Goal: Task Accomplishment & Management: Use online tool/utility

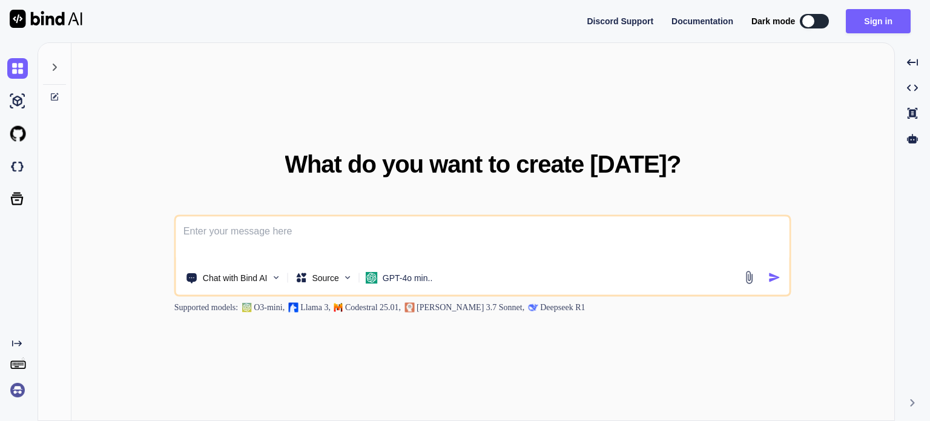
click at [195, 154] on div "What do you want to create today? Chat with Bind AI Source GPT-4o min.. Support…" at bounding box center [482, 232] width 617 height 162
click at [21, 398] on img at bounding box center [17, 389] width 21 height 21
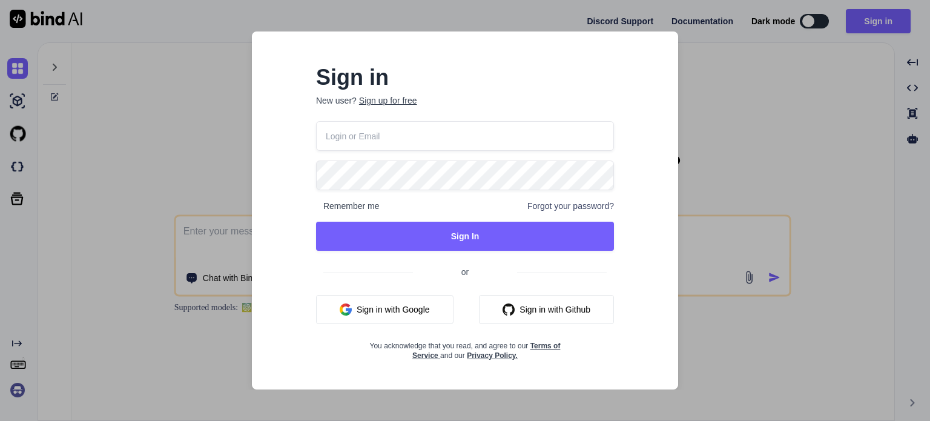
click at [392, 142] on input "email" at bounding box center [465, 136] width 298 height 30
type input "[EMAIL_ADDRESS][DOMAIN_NAME]"
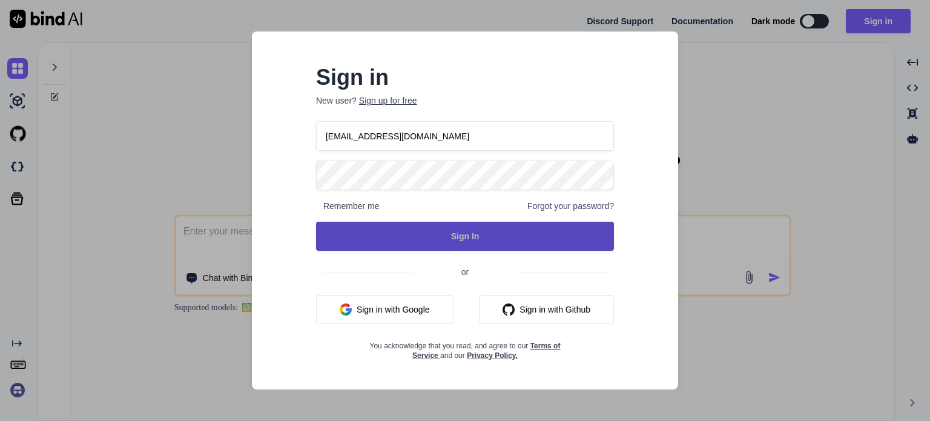
click at [393, 228] on button "Sign In" at bounding box center [465, 236] width 298 height 29
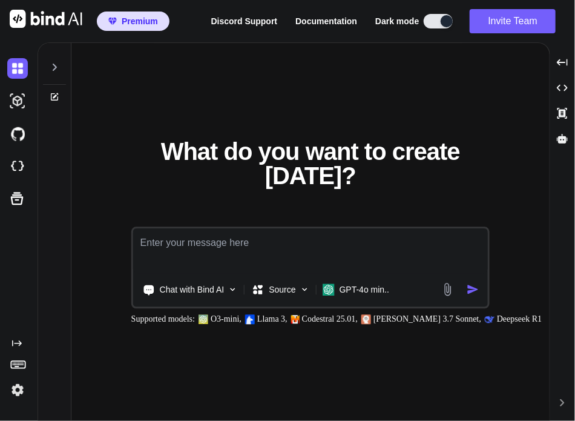
click at [16, 384] on img at bounding box center [17, 389] width 21 height 21
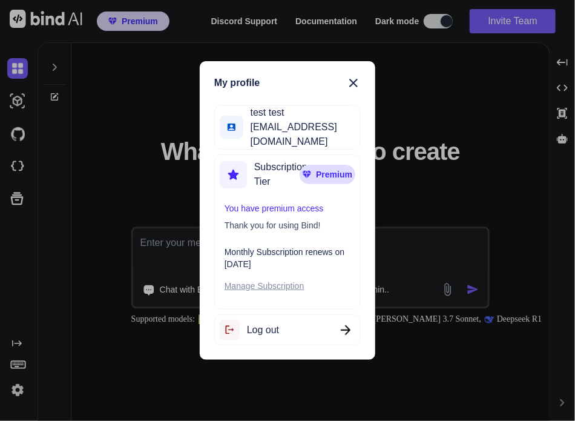
click at [157, 194] on div "My profile test test testbindtest129@mailinator.com Subscription Tier Premium Y…" at bounding box center [287, 210] width 575 height 421
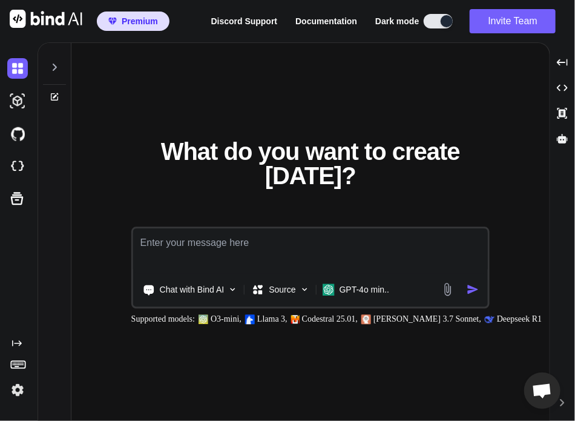
type textarea "x"
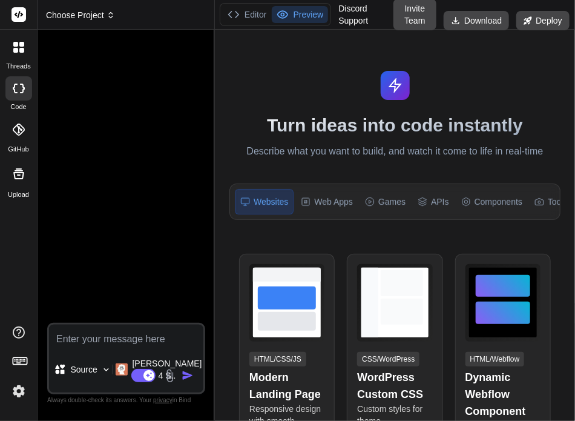
click at [88, 19] on span "Choose Project" at bounding box center [80, 15] width 69 height 12
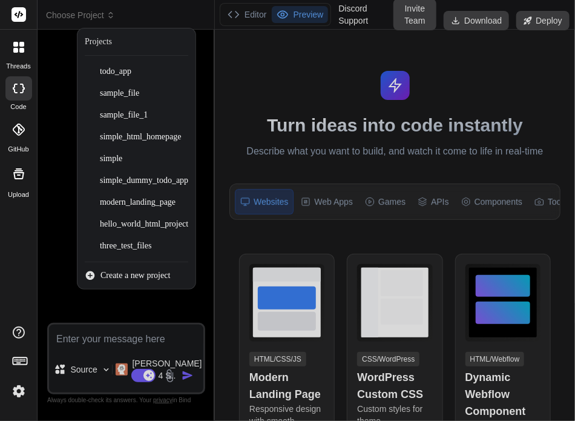
click at [307, 56] on div at bounding box center [287, 210] width 575 height 421
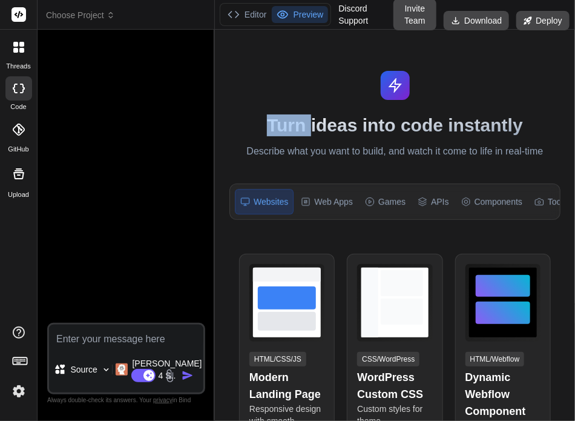
click at [307, 56] on div "Turn ideas into code instantly Describe what you want to build, and watch it co…" at bounding box center [395, 225] width 360 height 391
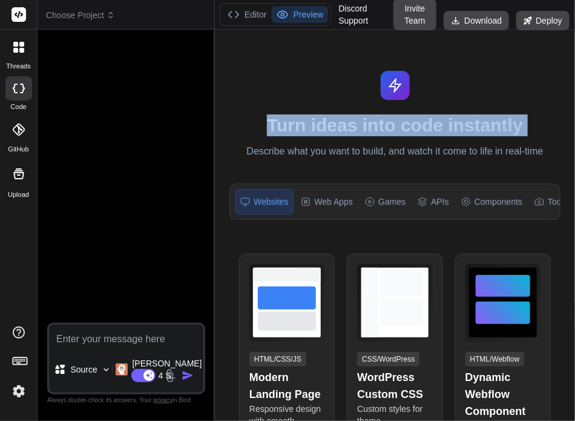
click at [307, 56] on div "Turn ideas into code instantly Describe what you want to build, and watch it co…" at bounding box center [395, 225] width 360 height 391
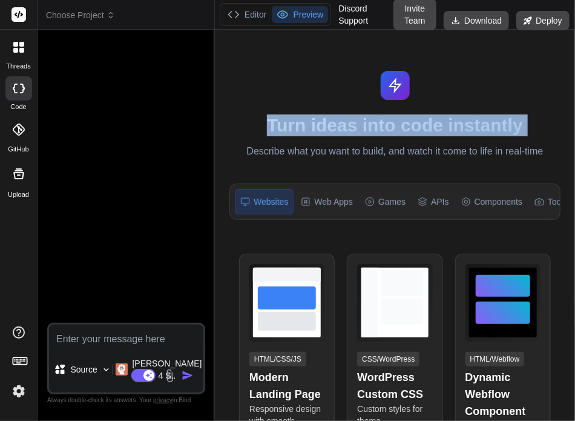
click at [307, 56] on div "Turn ideas into code instantly Describe what you want to build, and watch it co…" at bounding box center [395, 225] width 360 height 391
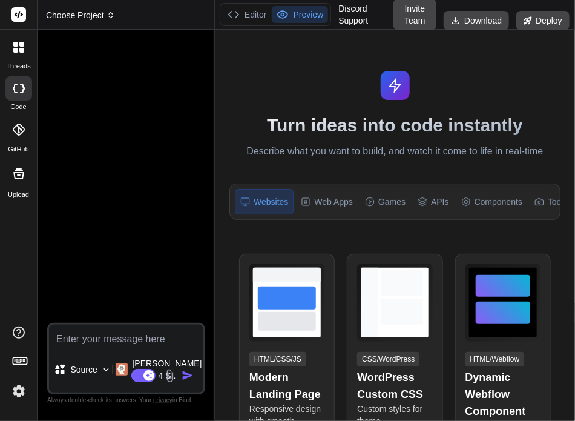
click at [96, 11] on span "Choose Project" at bounding box center [80, 15] width 69 height 12
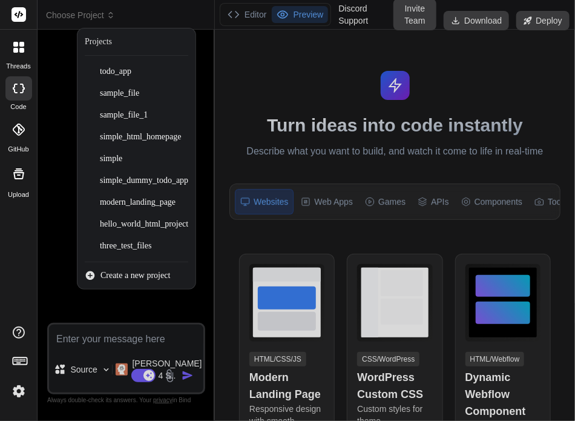
click at [373, 65] on div at bounding box center [287, 210] width 575 height 421
click at [373, 65] on div "Turn ideas into code instantly Describe what you want to build, and watch it co…" at bounding box center [395, 225] width 360 height 391
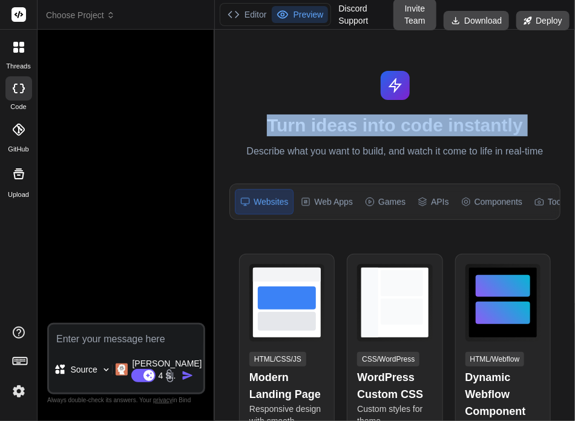
click at [373, 65] on div "Turn ideas into code instantly Describe what you want to build, and watch it co…" at bounding box center [395, 225] width 360 height 391
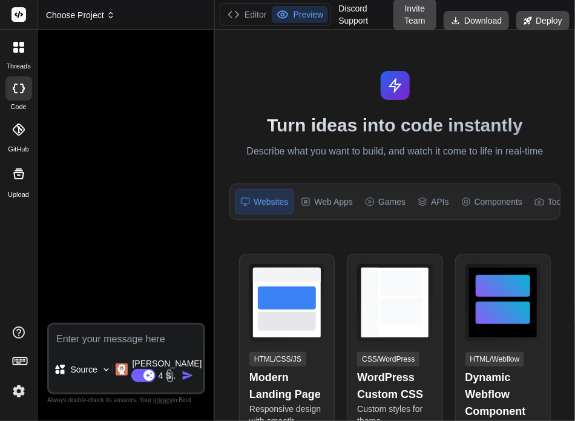
click at [102, 19] on span "Choose Project" at bounding box center [80, 15] width 69 height 12
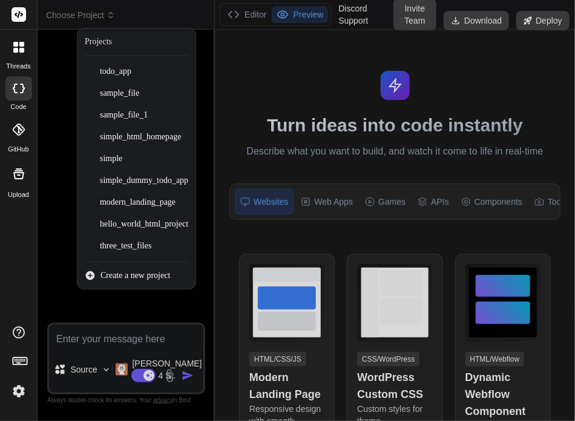
click at [329, 102] on div at bounding box center [287, 210] width 575 height 421
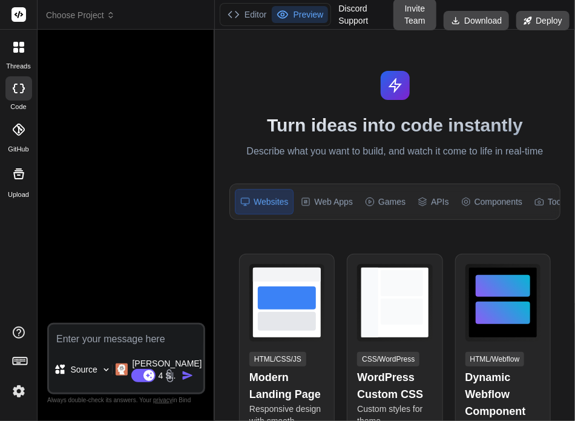
click at [12, 393] on img at bounding box center [18, 391] width 21 height 21
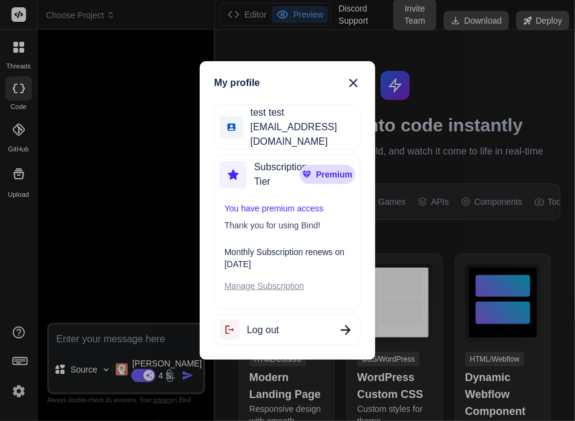
click at [156, 303] on div "My profile test test testbindtest129@mailinator.com Subscription Tier Premium Y…" at bounding box center [287, 210] width 575 height 421
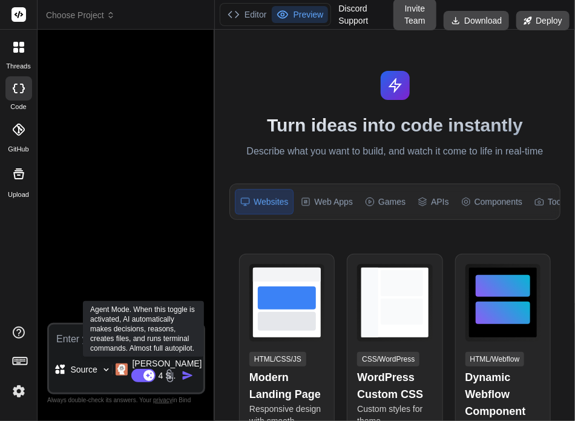
click at [148, 373] on rect at bounding box center [148, 375] width 11 height 11
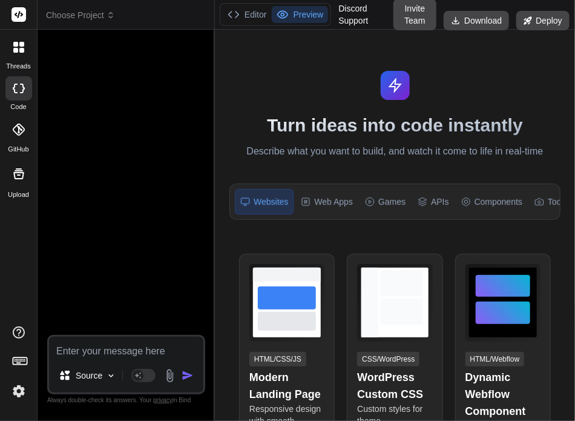
click at [82, 346] on textarea at bounding box center [126, 348] width 154 height 22
type textarea "x"
type textarea "c"
type textarea "x"
type textarea "cr"
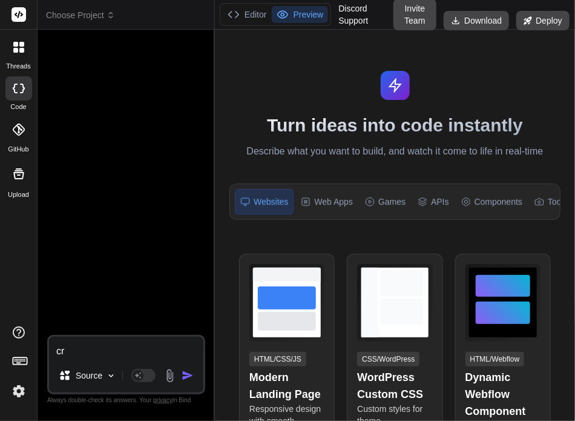
type textarea "x"
type textarea "cre"
type textarea "x"
type textarea "crea"
type textarea "x"
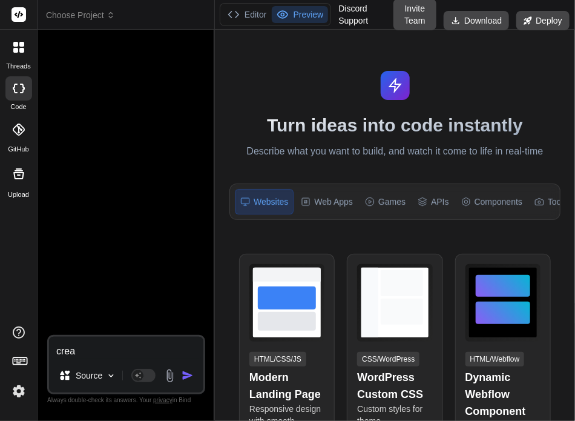
type textarea "creat"
type textarea "x"
type textarea "create"
type textarea "x"
type textarea "create"
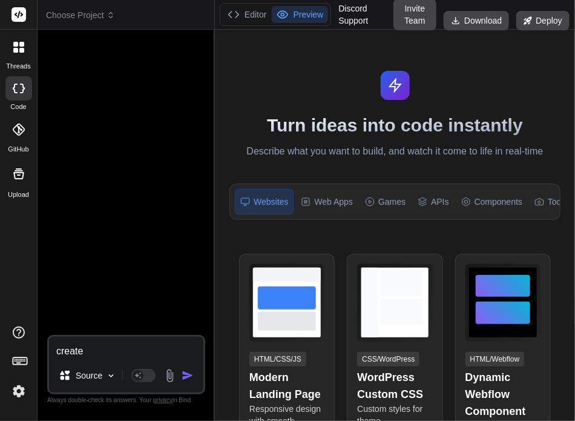
type textarea "x"
type textarea "create a"
type textarea "x"
type textarea "create a"
type textarea "x"
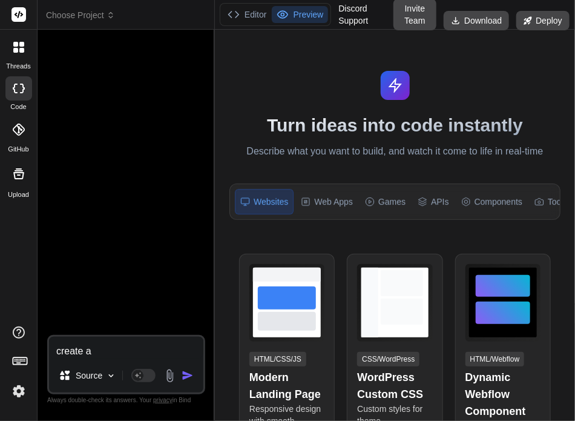
type textarea "create a s"
type textarea "x"
type textarea "create a si"
type textarea "x"
type textarea "create a sim"
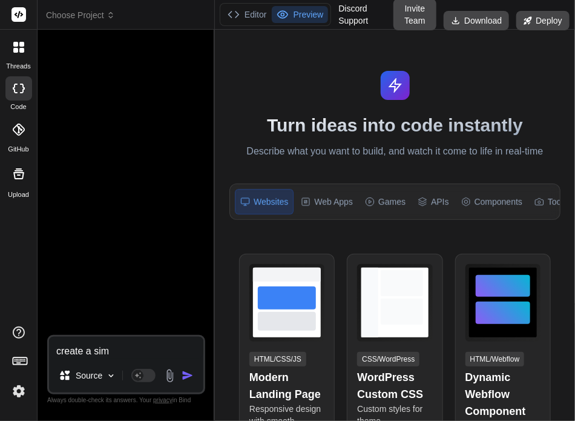
type textarea "x"
type textarea "create a simp"
type textarea "x"
type textarea "create a simpl"
type textarea "x"
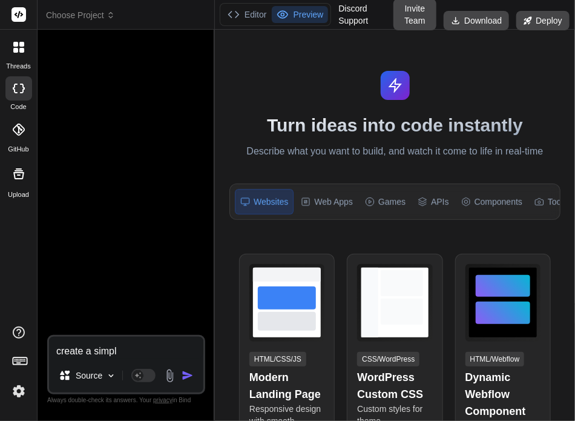
type textarea "create a simple"
type textarea "x"
type textarea "create a simple"
type textarea "x"
type textarea "create a simple t"
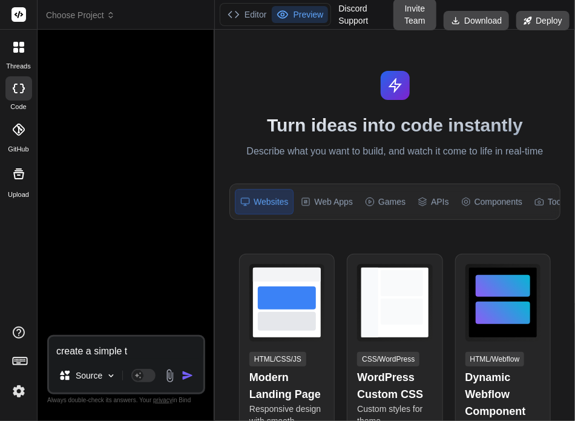
type textarea "x"
type textarea "create a simple to"
type textarea "x"
type textarea "create a simple tod"
type textarea "x"
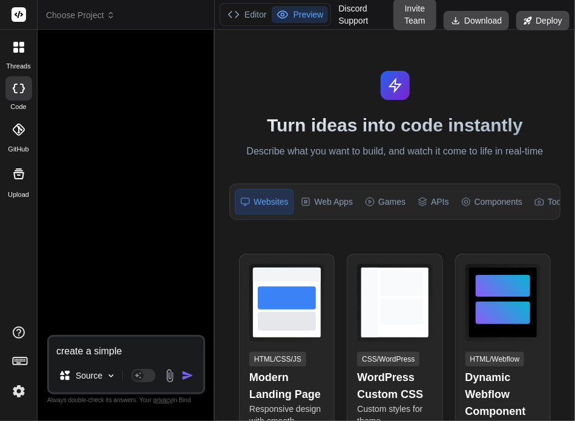
type textarea "create a simple todo"
type textarea "x"
type textarea "create a simple todo"
type textarea "x"
type textarea "create a simple todo"
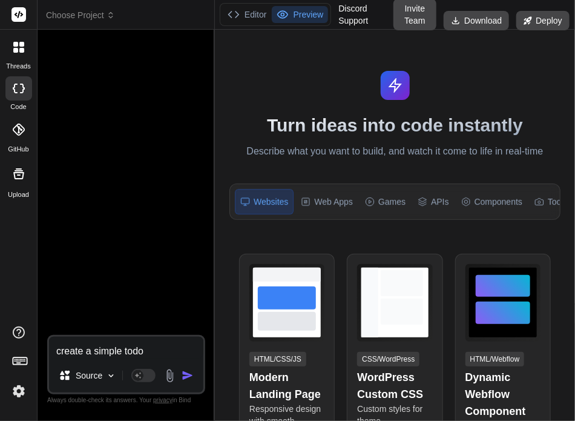
type textarea "x"
type textarea "create a simple tod"
type textarea "x"
type textarea "create a simple to"
type textarea "x"
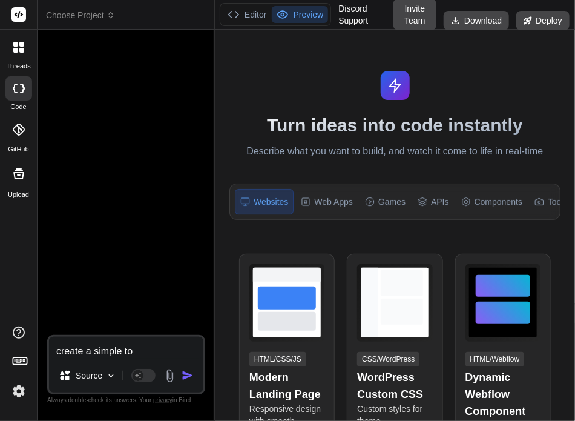
type textarea "create a simple t"
type textarea "x"
type textarea "create a simple"
type textarea "x"
type textarea "create a simpleh"
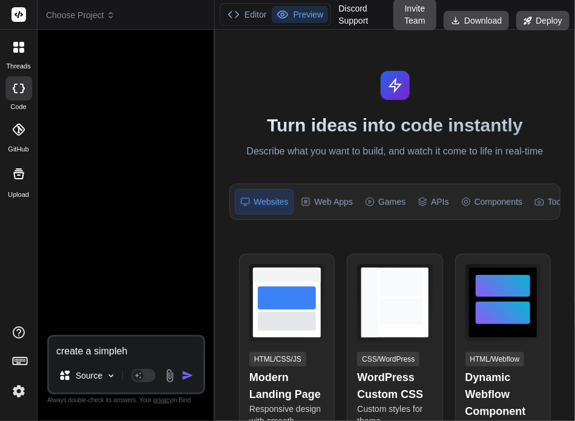
type textarea "x"
type textarea "create a simpleht"
type textarea "x"
type textarea "create a simpleh"
type textarea "x"
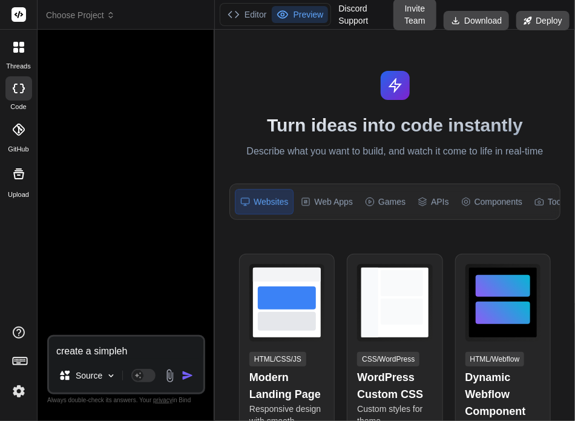
type textarea "create a simple"
type textarea "x"
type textarea "create a simple"
type textarea "x"
type textarea "create a simple h"
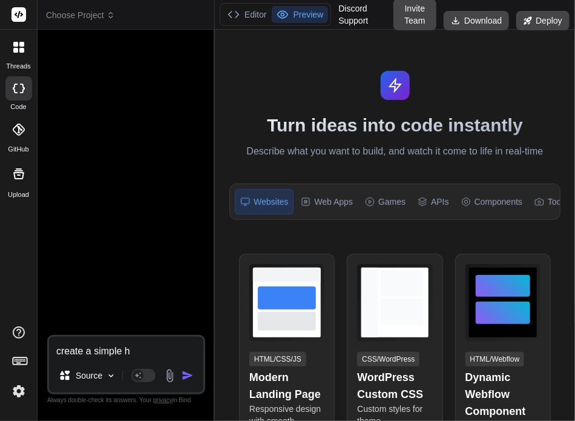
type textarea "x"
type textarea "create a simple ht"
type textarea "x"
type textarea "create a simple htm"
type textarea "x"
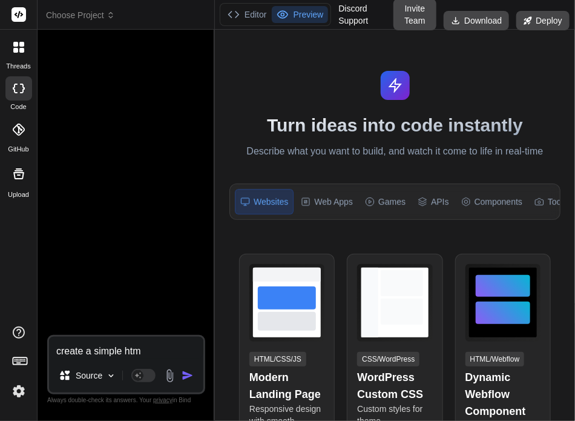
type textarea "create a simple html"
type textarea "x"
type textarea "create a simple html"
type textarea "x"
type textarea "create a simple html f"
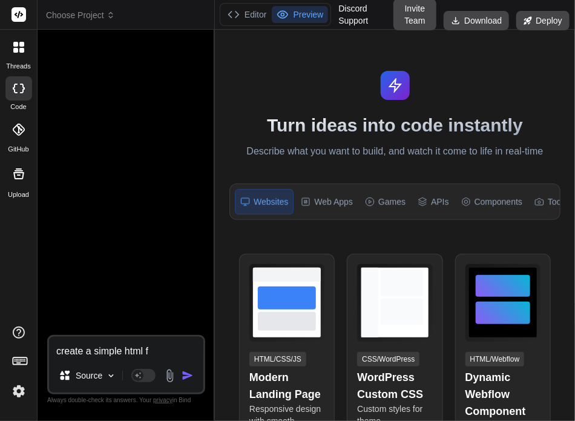
type textarea "x"
type textarea "create a simple html fi"
type textarea "x"
type textarea "create a simple html fil"
type textarea "x"
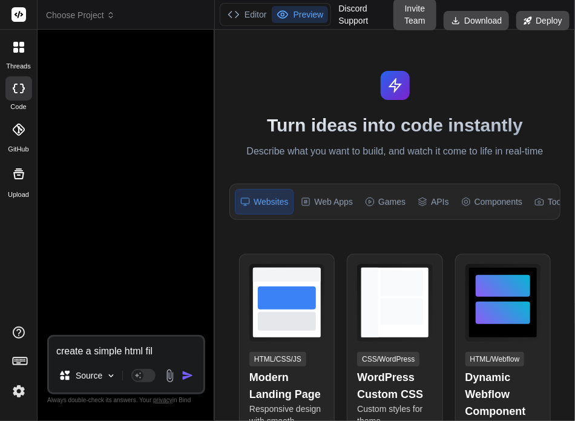
type textarea "create a simple html file"
type textarea "x"
type textarea "create a simple html file"
type textarea "x"
type textarea "create a simple html file w"
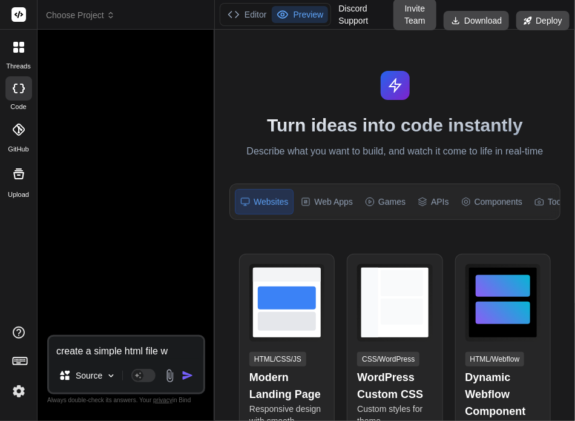
type textarea "x"
type textarea "create a simple html file wh"
type textarea "x"
type textarea "create a simple html file whi"
type textarea "x"
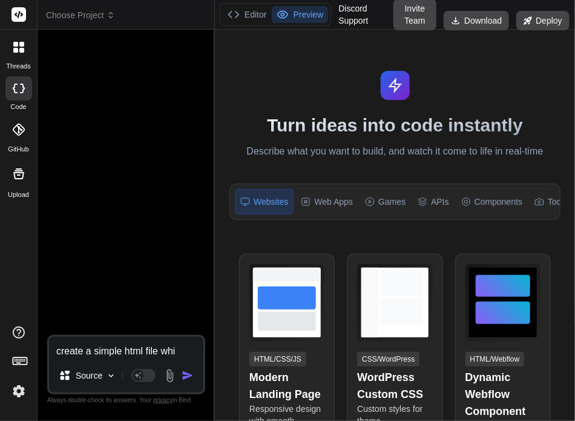
type textarea "create a simple html file whic"
type textarea "x"
type textarea "create a simple html file which"
type textarea "x"
type textarea "create a simple html file which"
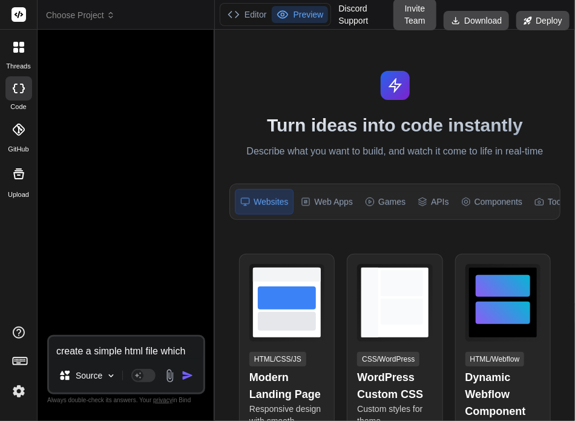
type textarea "x"
type textarea "create a simple html file which s"
type textarea "x"
type textarea "create a simple html file which sa"
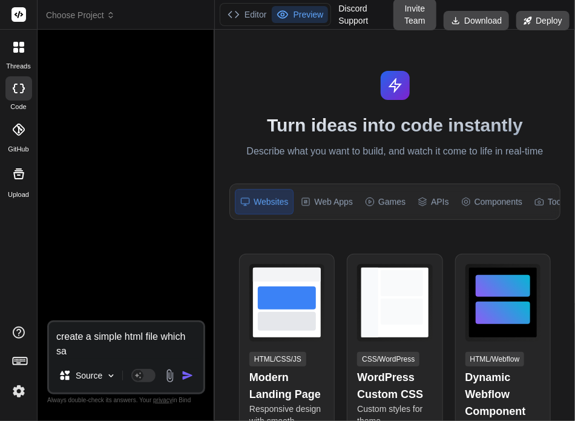
type textarea "x"
type textarea "create a simple html file which say"
type textarea "x"
type textarea "create a simple html file which say"
type textarea "x"
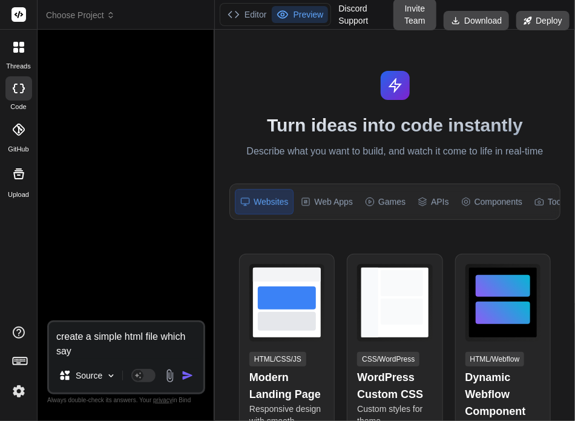
type textarea "create a simple html file which say v"
type textarea "x"
type textarea "create a simple html file which say ve"
type textarea "x"
type textarea "create a simple html file which say ver"
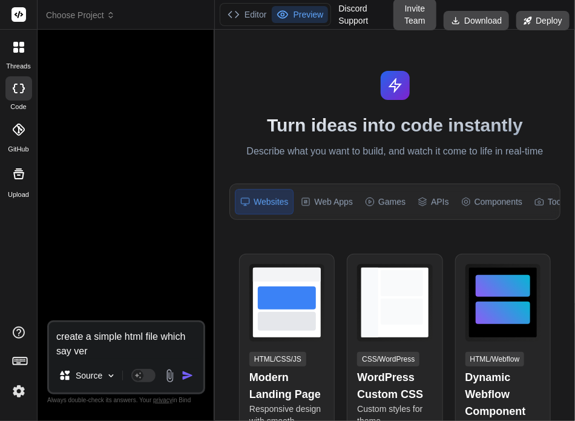
type textarea "x"
type textarea "create a simple html file which say vers"
type textarea "x"
type textarea "create a simple html file which say versi"
type textarea "x"
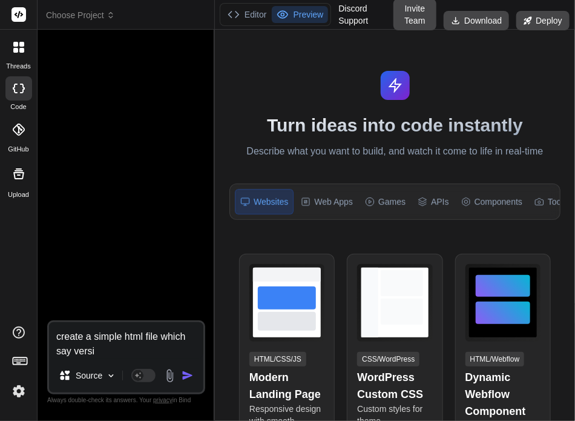
type textarea "create a simple html file which say versio"
type textarea "x"
type textarea "create a simple html file which say version"
type textarea "x"
type textarea "create a simple html file which say version"
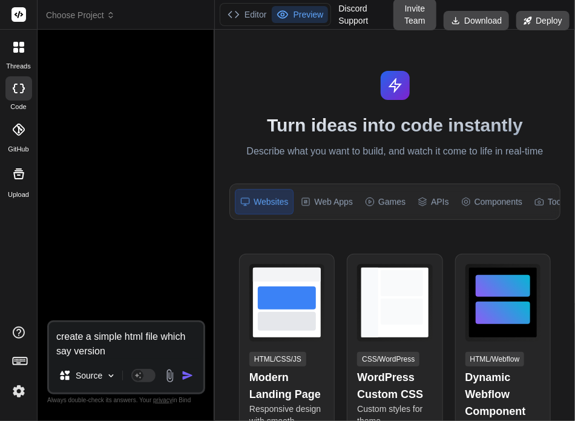
type textarea "x"
type textarea "create a simple html file which say version o"
type textarea "x"
type textarea "create a simple html file which say version on"
type textarea "x"
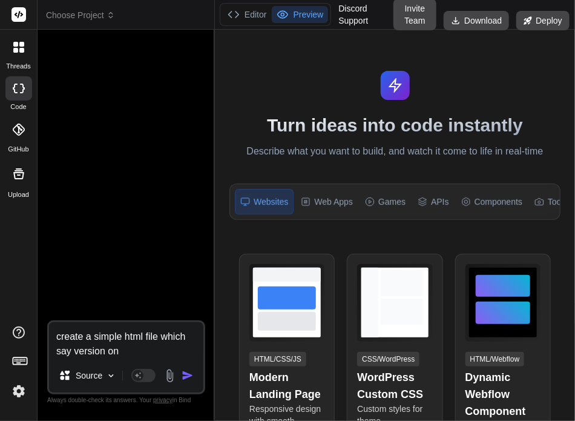
type textarea "create a simple html file which say version one"
type textarea "x"
type textarea "create a simple html file which say version one"
type textarea "x"
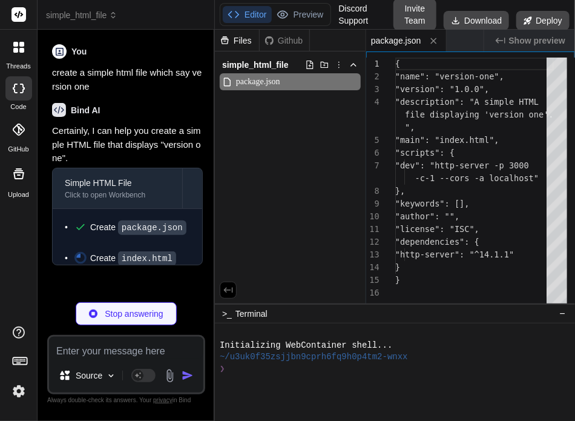
type textarea "x"
type textarea "<h1>Version One</h1> </body> </html>"
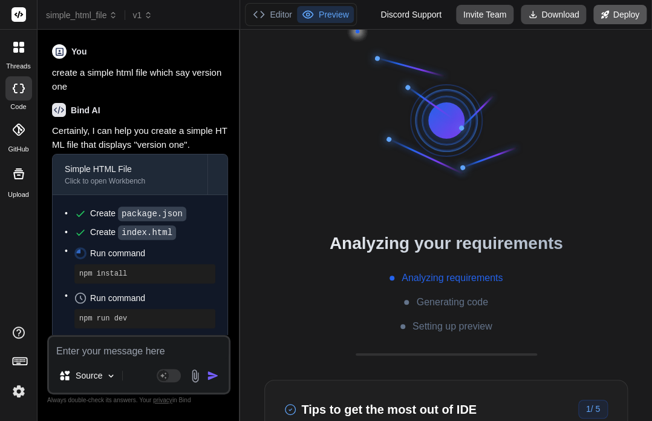
click at [574, 19] on button "Deploy" at bounding box center [620, 14] width 53 height 19
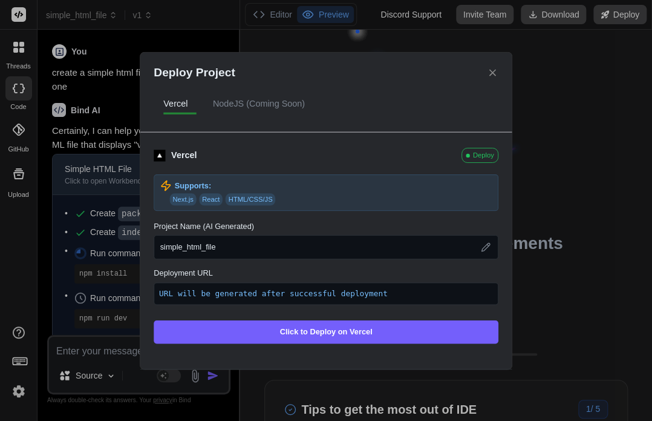
click at [540, 136] on div "Deploy Project Vercel NodeJS (Coming Soon) Vercel Deploy Supports: Next.js Reac…" at bounding box center [326, 210] width 652 height 421
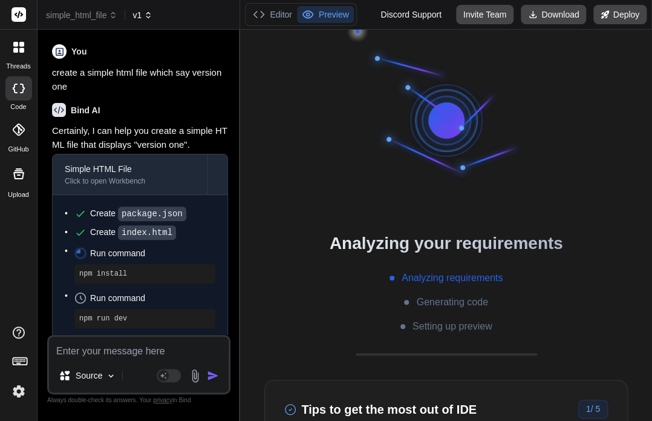
click at [146, 11] on icon at bounding box center [148, 15] width 8 height 8
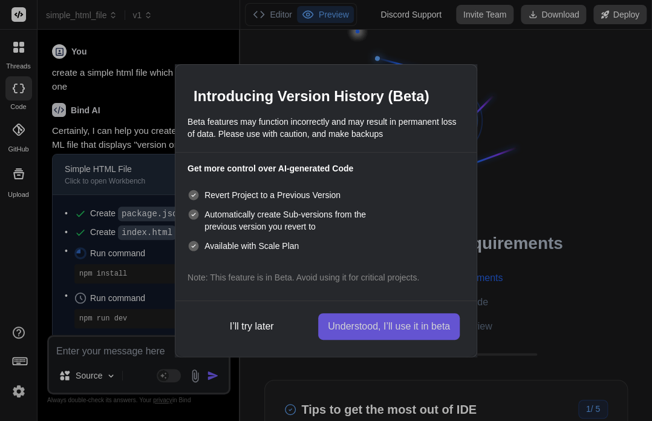
click at [346, 324] on button "Understood, I’ll use it in beta" at bounding box center [389, 326] width 142 height 27
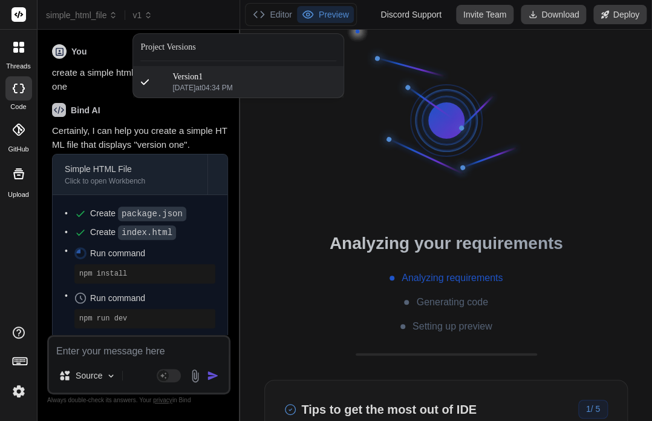
scroll to position [104, 0]
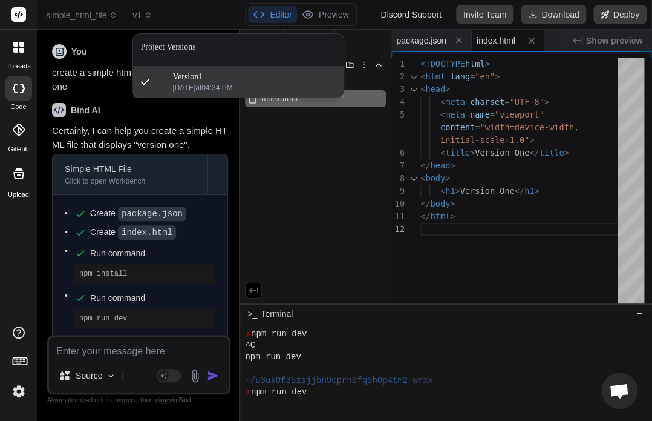
click at [201, 80] on span "Version 1" at bounding box center [187, 77] width 30 height 12
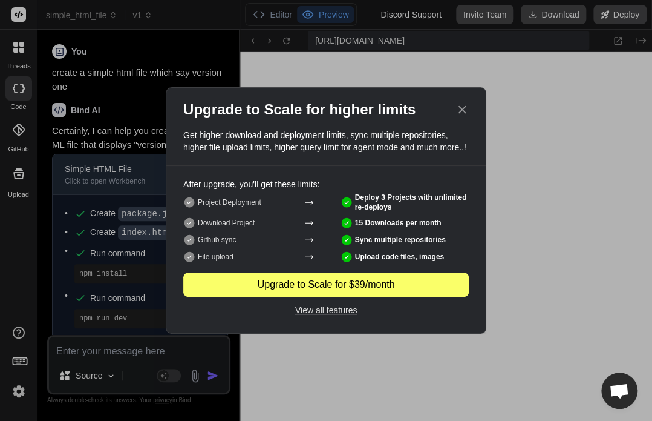
scroll to position [557, 0]
click at [460, 107] on icon at bounding box center [462, 109] width 13 height 13
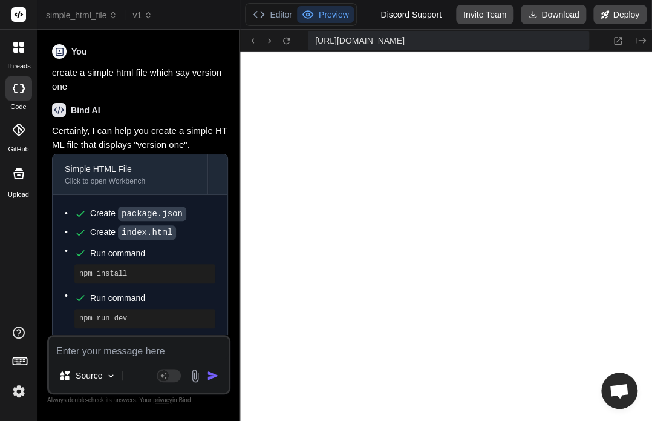
click at [133, 344] on textarea at bounding box center [139, 348] width 180 height 22
type textarea "x"
type textarea "n"
type textarea "x"
type textarea "no"
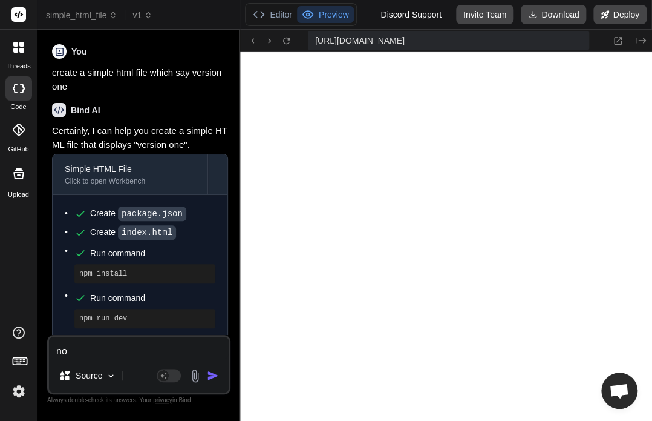
type textarea "x"
type textarea "now"
type textarea "x"
type textarea "now"
type textarea "x"
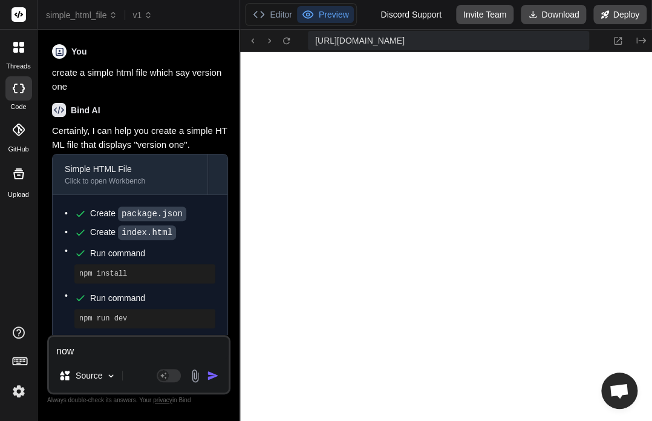
type textarea "now c"
type textarea "x"
type textarea "now ch"
type textarea "x"
type textarea "now cha"
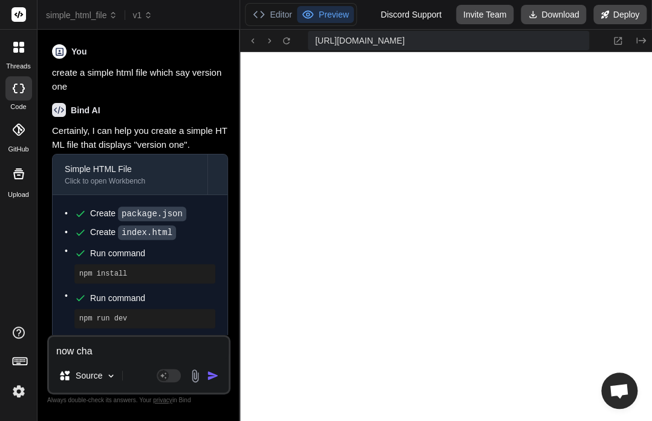
type textarea "x"
type textarea "now chan"
type textarea "x"
type textarea "now [PERSON_NAME]"
type textarea "x"
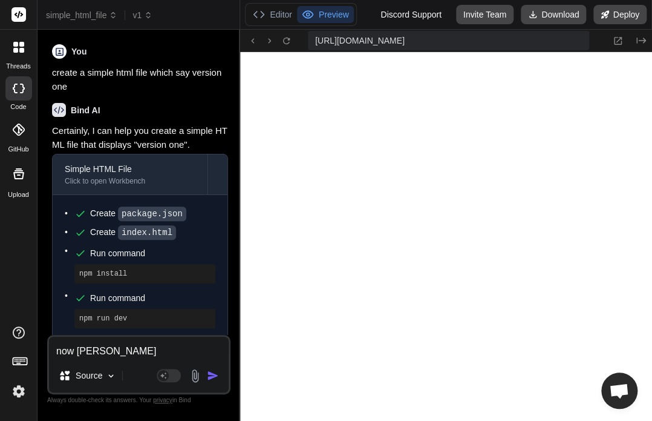
type textarea "now change"
type textarea "x"
type textarea "now changes"
type textarea "x"
type textarea "now changes"
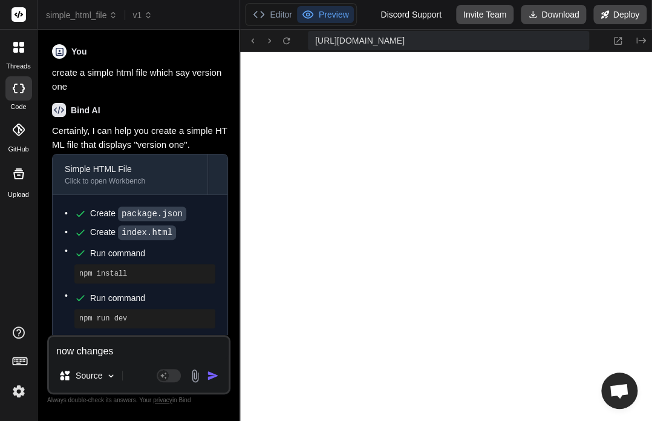
type textarea "x"
type textarea "now changes h"
type textarea "x"
type textarea "now changes he"
type textarea "x"
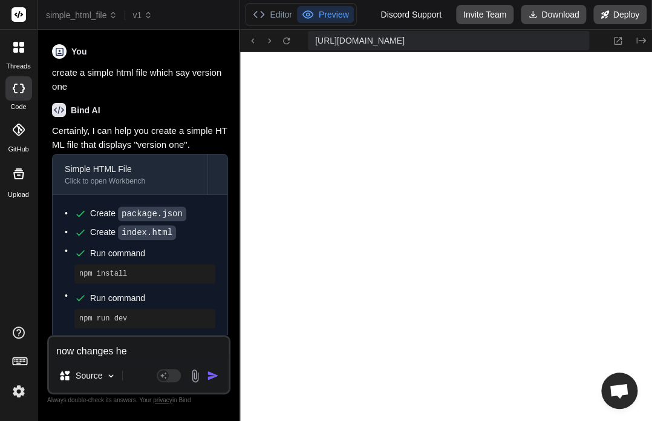
type textarea "now changes hea"
type textarea "x"
type textarea "now changes head"
type textarea "x"
type textarea "now changes headi"
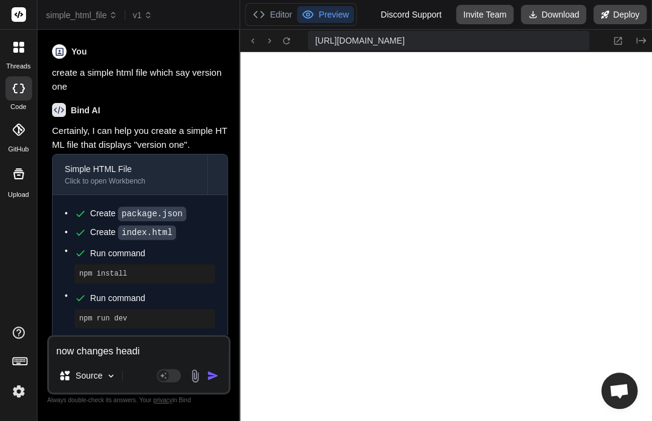
type textarea "x"
type textarea "now changes headin"
type textarea "x"
type textarea "now changes heading"
type textarea "x"
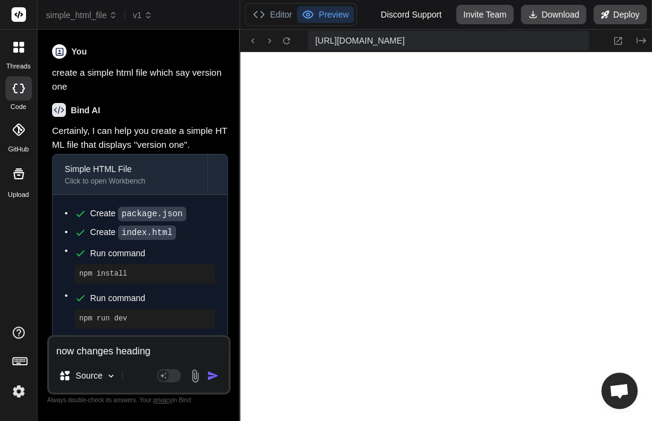
type textarea "now changes heading"
type textarea "x"
type textarea "now changes heading t"
type textarea "x"
type textarea "now changes heading to"
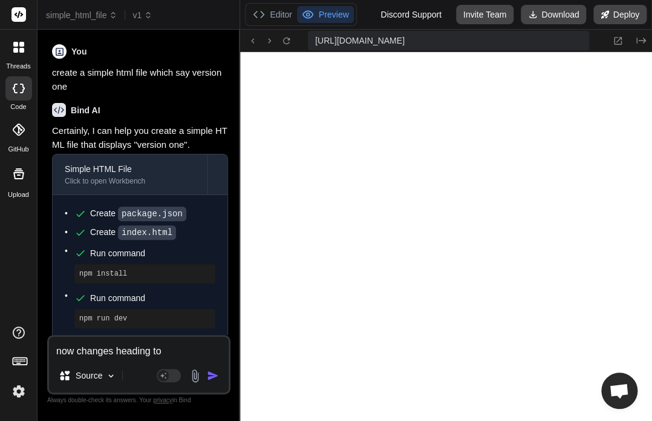
type textarea "x"
type textarea "now changes heading to"
type textarea "x"
type textarea "now changes heading to v"
type textarea "x"
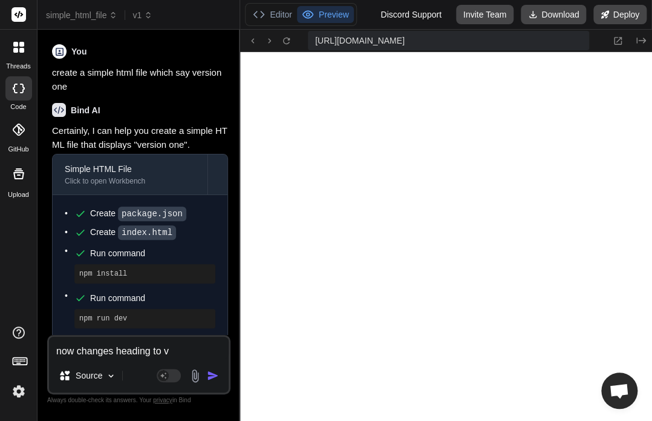
type textarea "now changes heading to ve"
type textarea "x"
type textarea "now changes heading to ves"
type textarea "x"
type textarea "now changes heading to vesi"
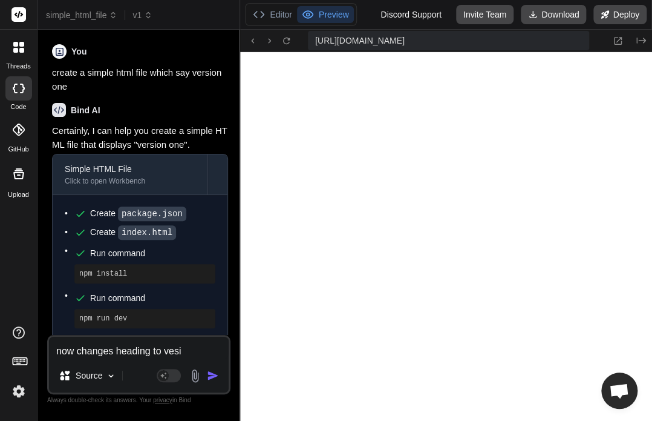
type textarea "x"
type textarea "now changes heading to ves"
type textarea "x"
type textarea "now changes heading to ve"
type textarea "x"
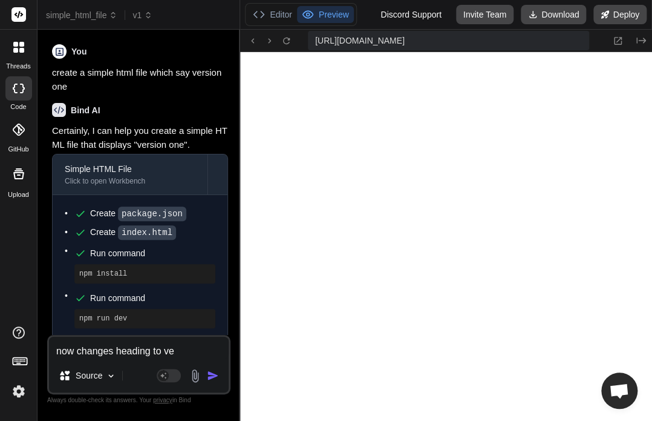
type textarea "now changes heading to vee"
type textarea "x"
type textarea "now changes heading to veer"
type textarea "x"
type textarea "now changes heading to vee"
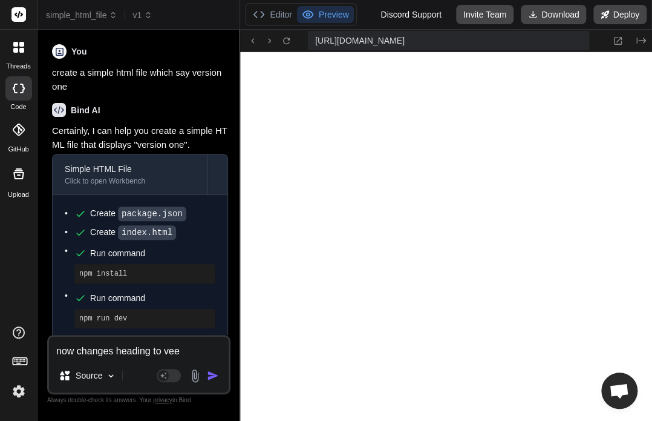
type textarea "x"
type textarea "now changes heading to ve"
type textarea "x"
type textarea "now changes heading to ver"
type textarea "x"
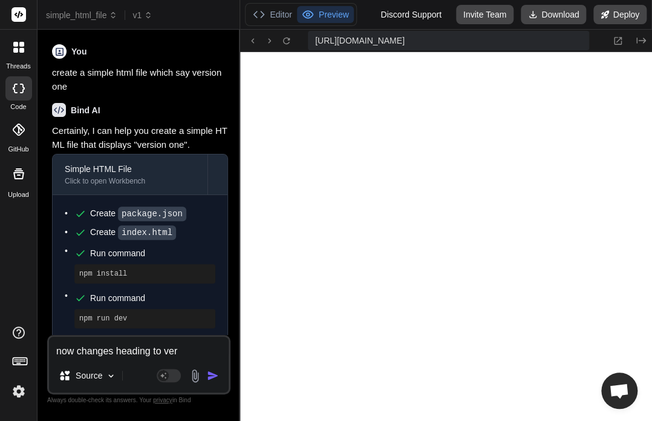
type textarea "now changes heading to vers"
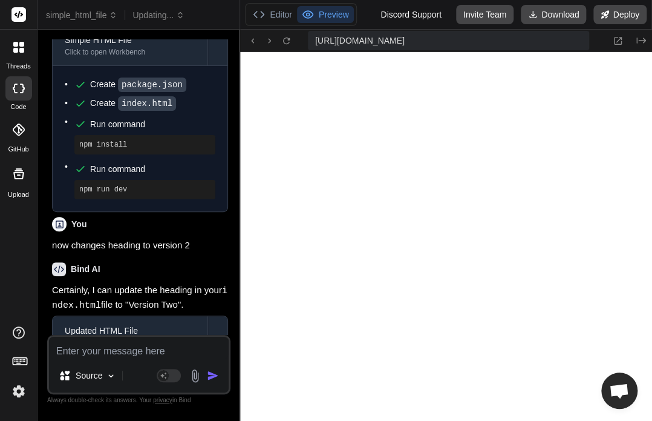
scroll to position [227, 0]
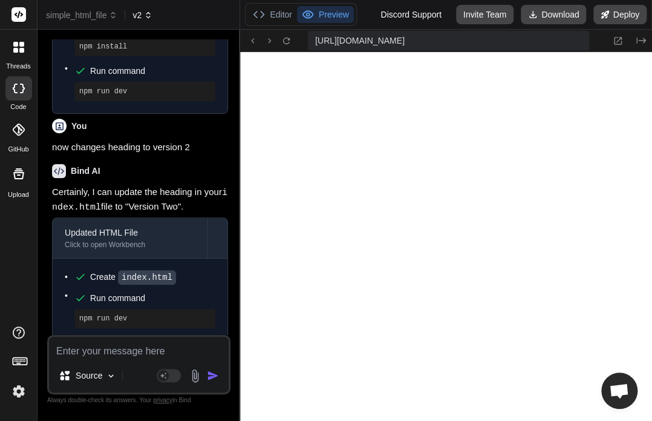
click at [139, 11] on span "v2" at bounding box center [143, 15] width 20 height 12
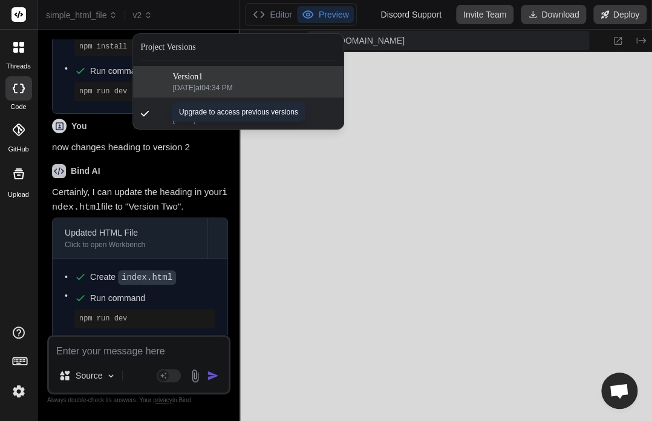
click at [185, 83] on span "10/15/2025 at 04:34 PM" at bounding box center [254, 88] width 164 height 10
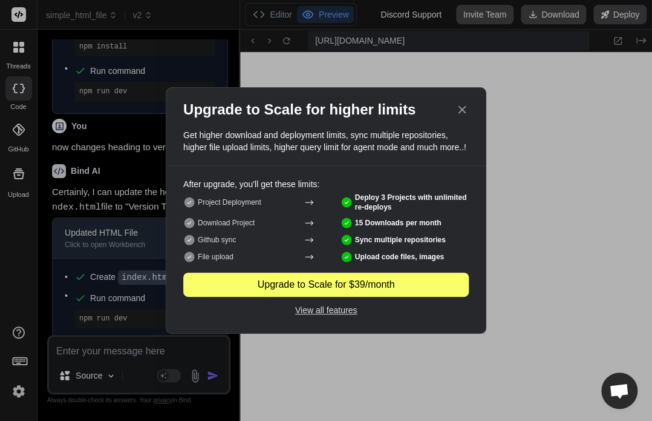
click at [466, 116] on div "Upgrade to Scale for higher limits" at bounding box center [326, 109] width 320 height 19
click at [461, 104] on icon at bounding box center [462, 109] width 13 height 13
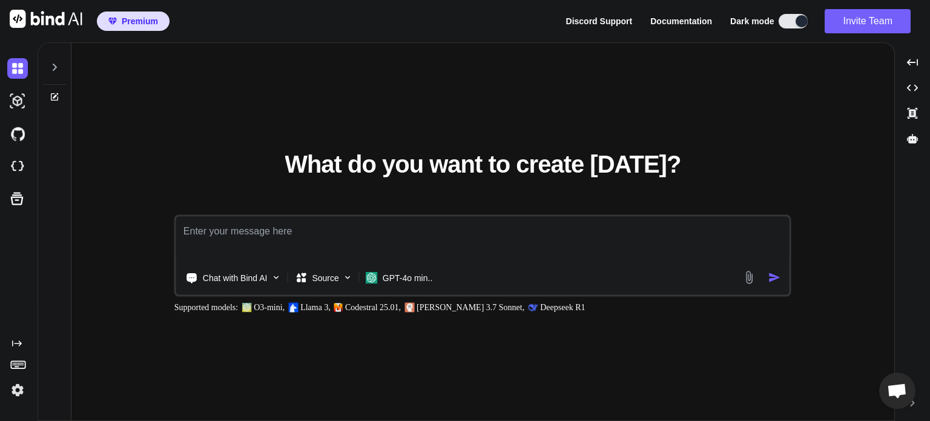
drag, startPoint x: 7, startPoint y: 401, endPoint x: 16, endPoint y: 392, distance: 12.4
click at [16, 392] on div "Created with Pixso." at bounding box center [19, 231] width 38 height 378
click at [16, 392] on img at bounding box center [17, 389] width 21 height 21
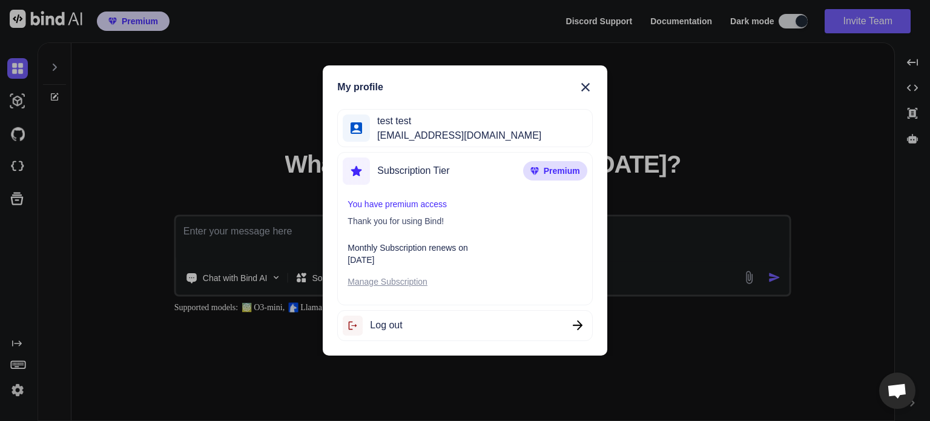
click at [416, 331] on div "Log out" at bounding box center [464, 325] width 255 height 31
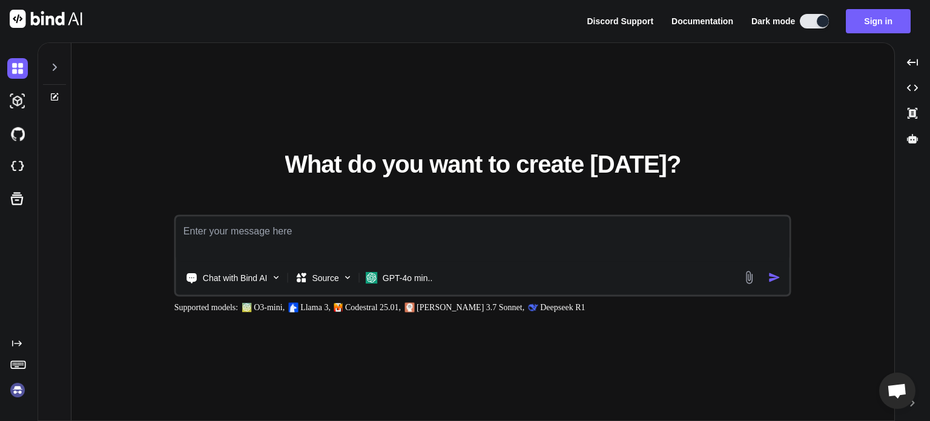
click at [15, 389] on img at bounding box center [17, 389] width 21 height 21
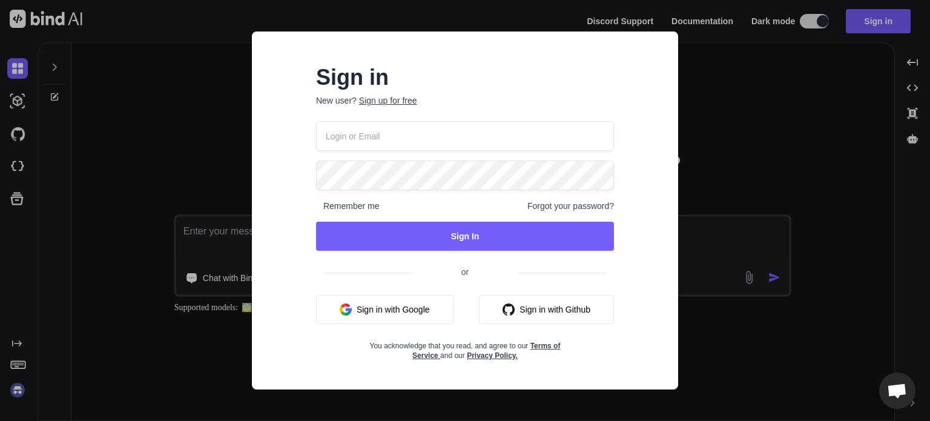
click at [376, 304] on button "Sign in with Google" at bounding box center [384, 309] width 137 height 29
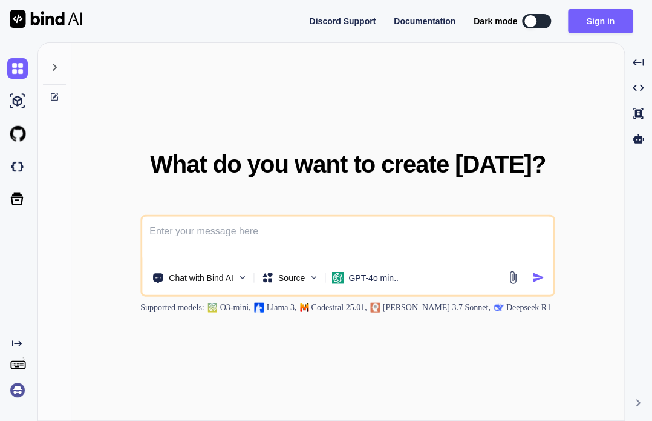
click at [19, 388] on img at bounding box center [17, 389] width 21 height 21
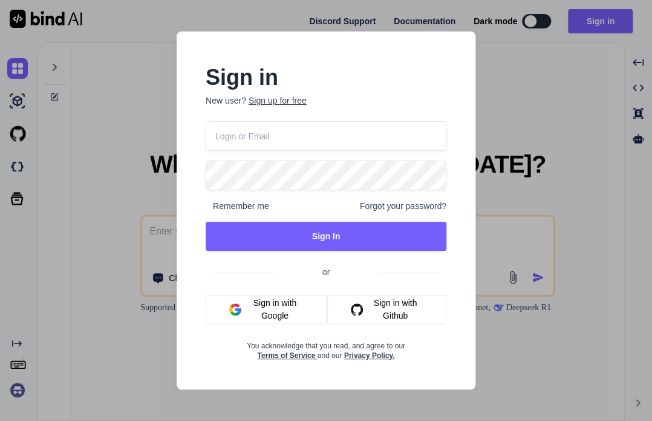
click at [280, 307] on button "Sign in with Google" at bounding box center [267, 309] width 122 height 29
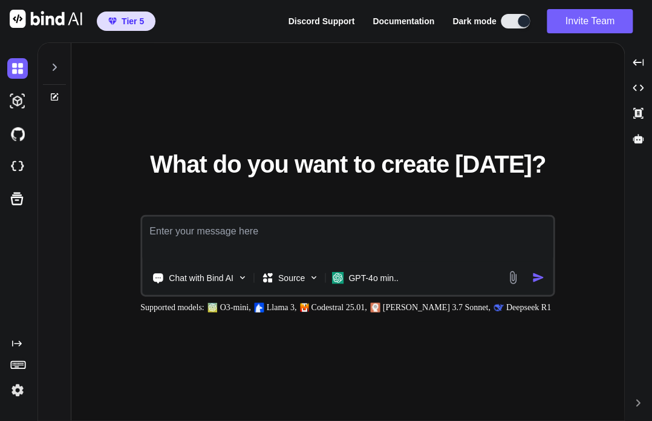
click at [19, 399] on img at bounding box center [17, 389] width 21 height 21
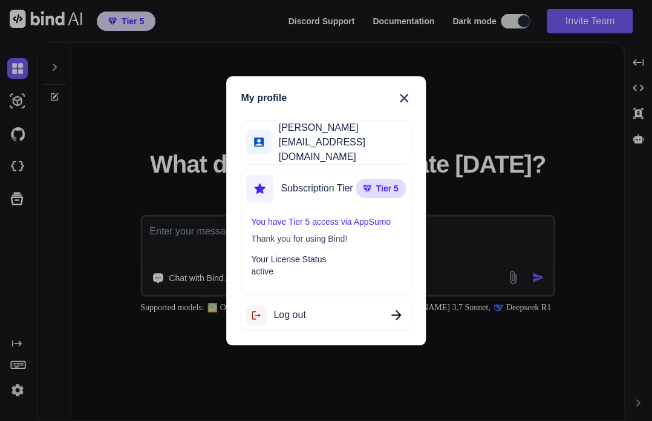
click at [204, 157] on div "My profile Anas Khan anas@witarist.com Subscription Tier Tier 5 You have Tier 5…" at bounding box center [326, 210] width 652 height 421
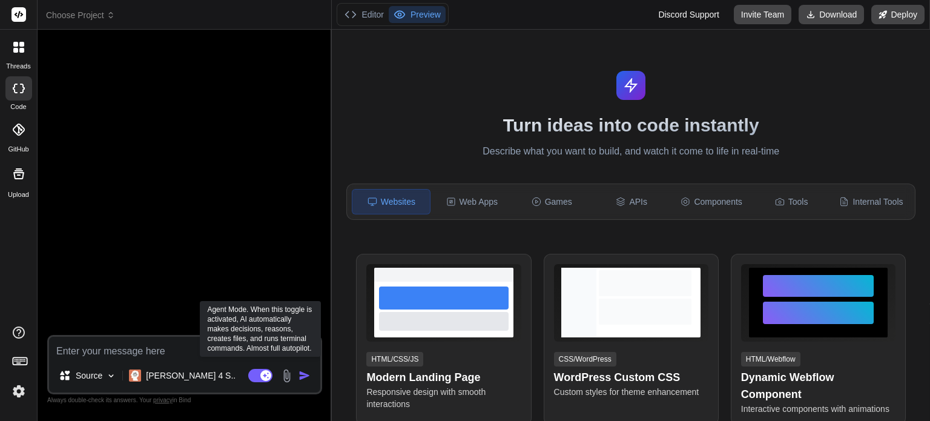
click at [263, 372] on rect at bounding box center [265, 375] width 11 height 11
type textarea "x"
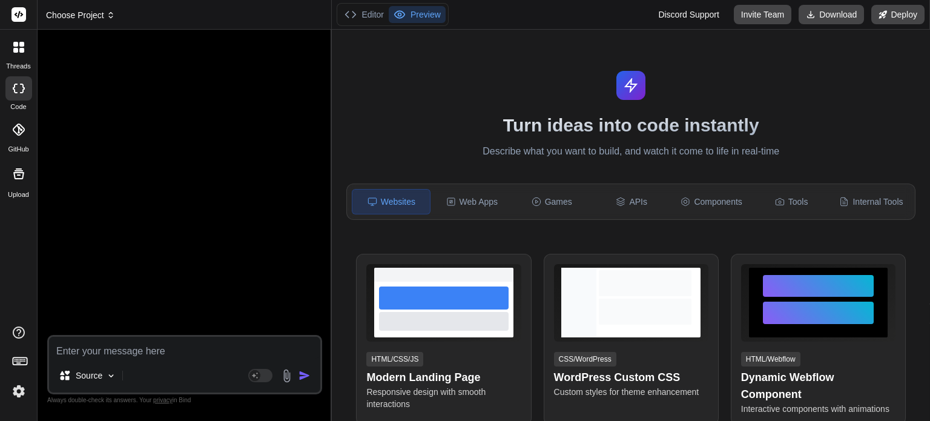
click at [84, 16] on span "Choose Project" at bounding box center [80, 15] width 69 height 12
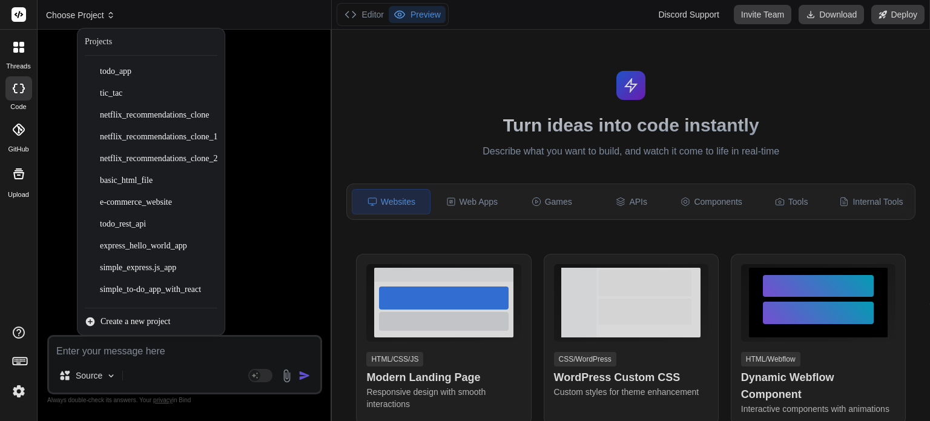
click at [84, 16] on div at bounding box center [465, 210] width 930 height 421
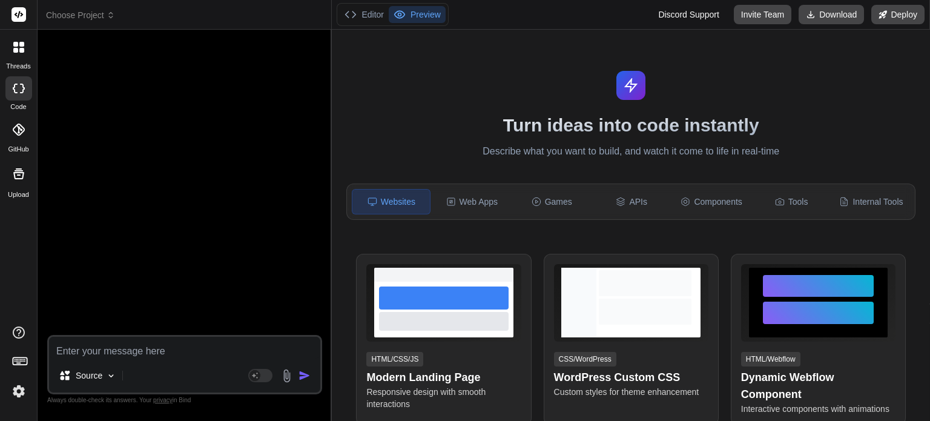
click at [111, 343] on textarea at bounding box center [184, 348] width 271 height 22
type textarea "c"
type textarea "x"
type textarea "cr"
type textarea "x"
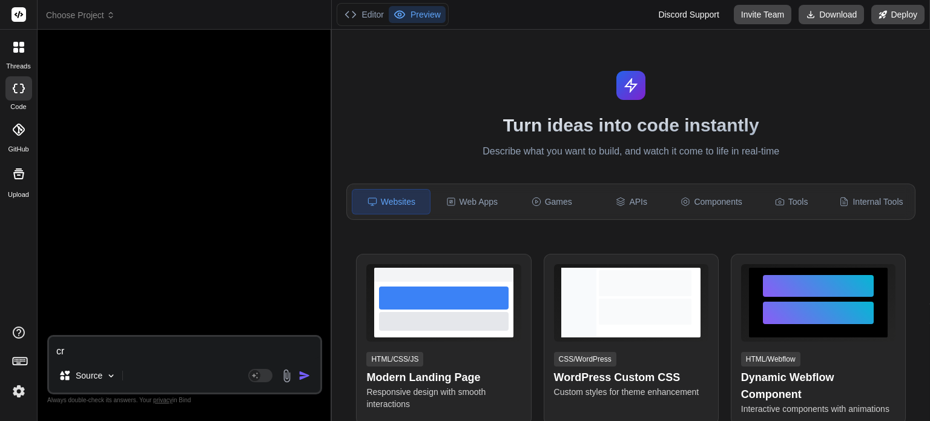
type textarea "cre"
type textarea "x"
type textarea "crea"
type textarea "x"
type textarea "creay"
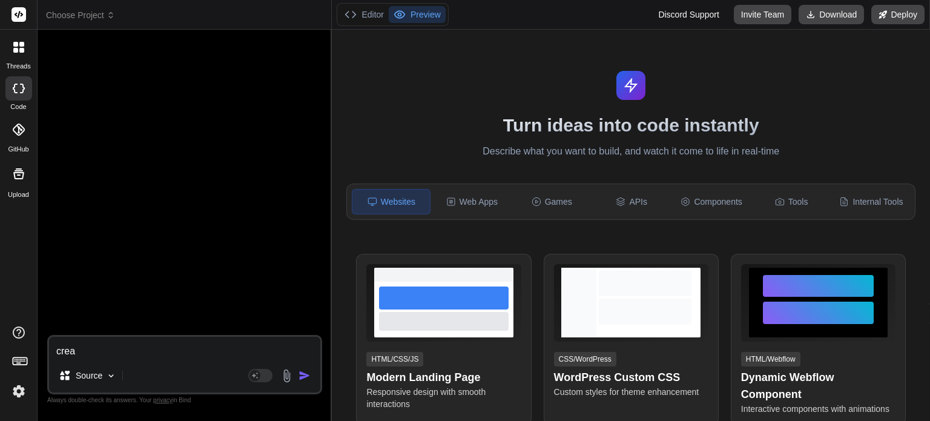
type textarea "x"
type textarea "creayt"
type textarea "x"
type textarea "creayte"
type textarea "x"
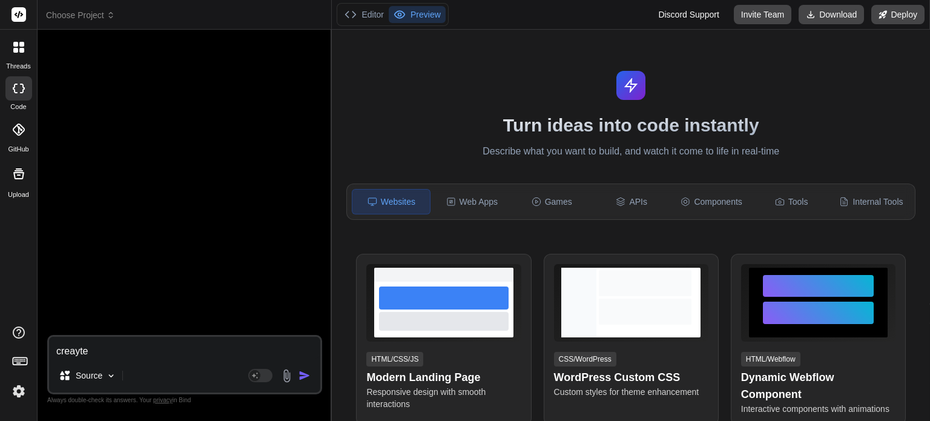
type textarea "creayte"
type textarea "x"
type textarea "creayte a"
type textarea "x"
type textarea "creayte"
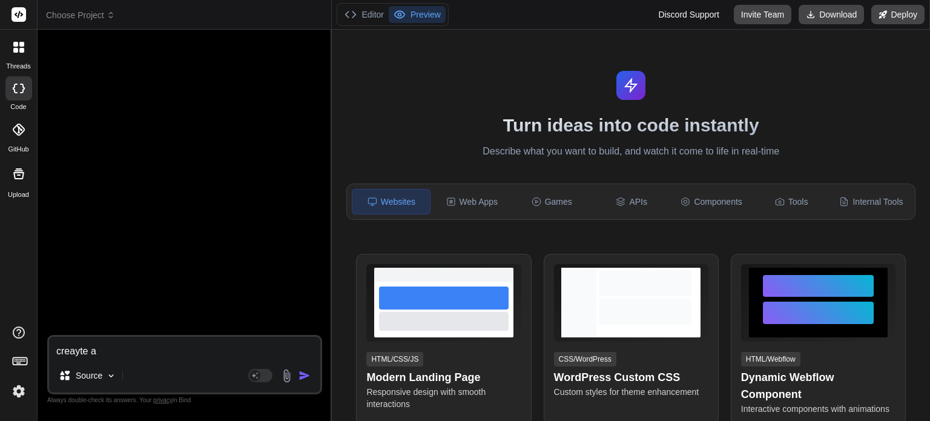
type textarea "x"
type textarea "creayte"
type textarea "x"
type textarea "creayt"
type textarea "x"
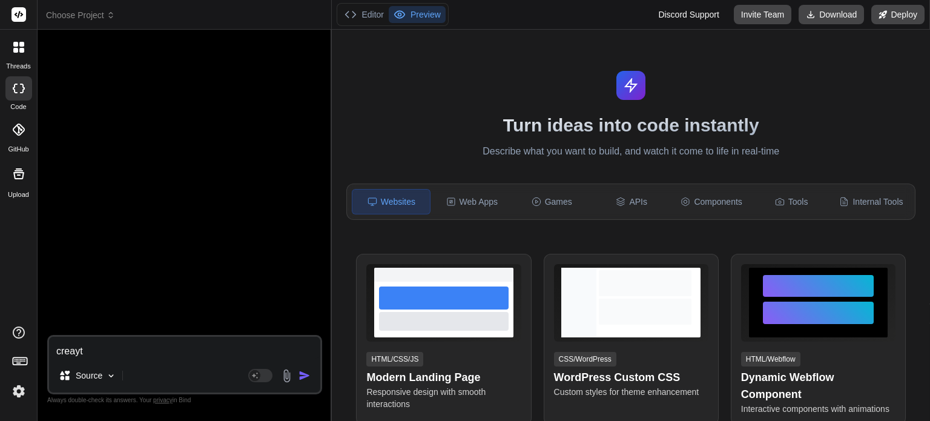
type textarea "creay"
type textarea "x"
type textarea "crea"
type textarea "x"
type textarea "crea"
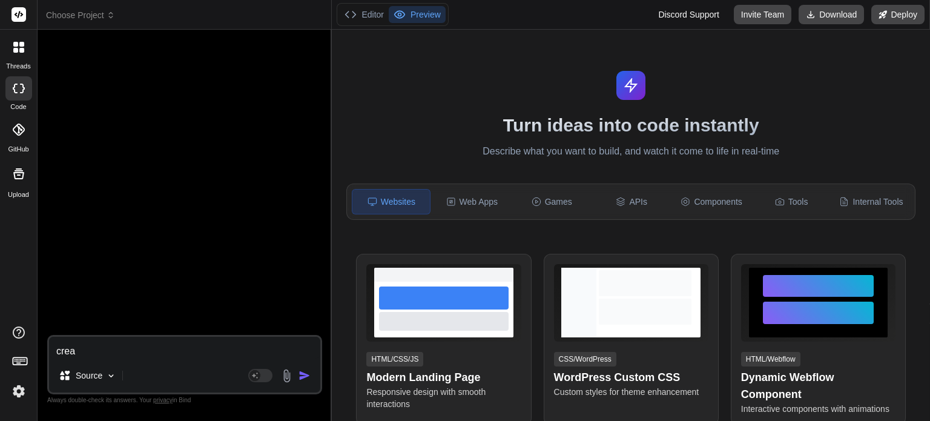
click at [99, 23] on header "Choose Project Created with Pixso." at bounding box center [185, 15] width 294 height 30
click at [94, 19] on span "Choose Project" at bounding box center [80, 15] width 69 height 12
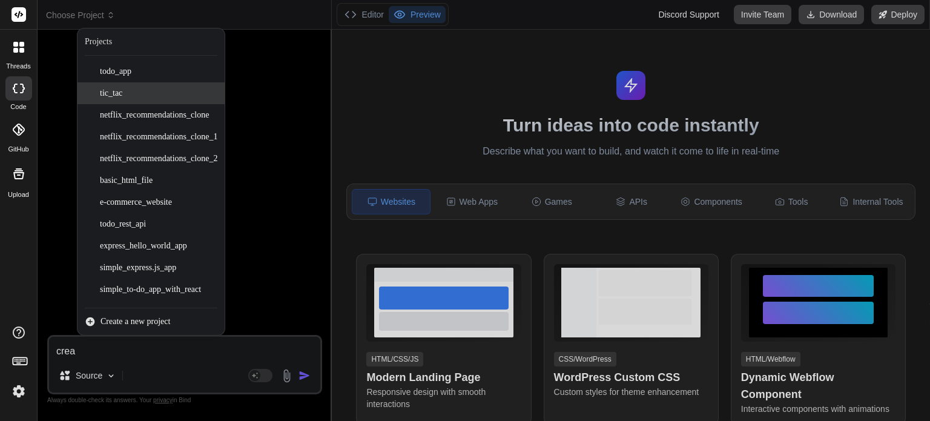
click at [107, 88] on span "tic_tac" at bounding box center [111, 93] width 22 height 12
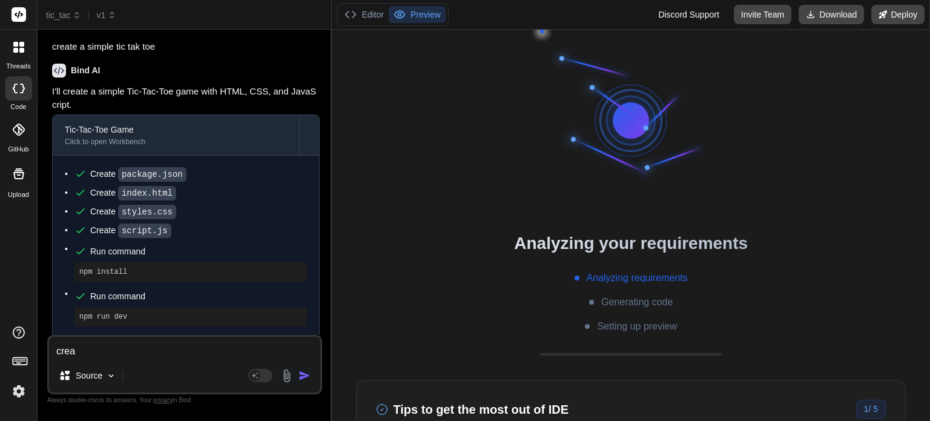
scroll to position [151, 0]
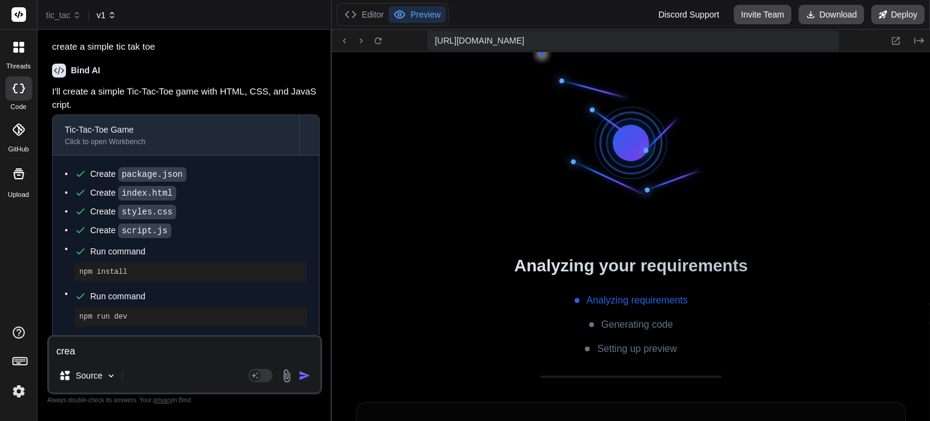
click at [103, 16] on span "v1" at bounding box center [106, 15] width 20 height 12
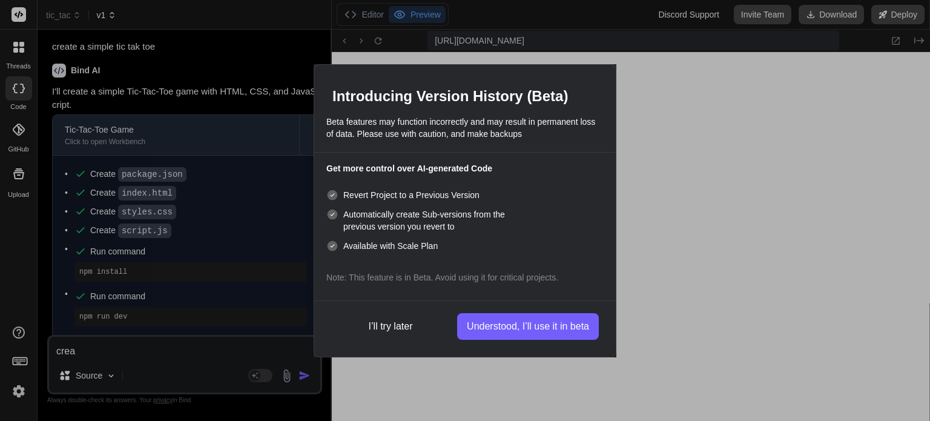
scroll to position [511, 0]
click at [391, 320] on button "I’ll try later" at bounding box center [390, 326] width 119 height 27
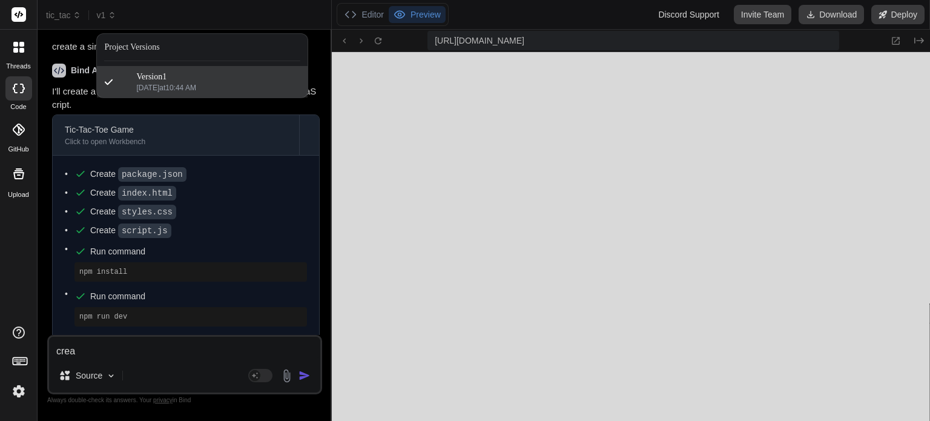
click at [199, 84] on span "[DATE] 10:44 AM" at bounding box center [218, 88] width 164 height 10
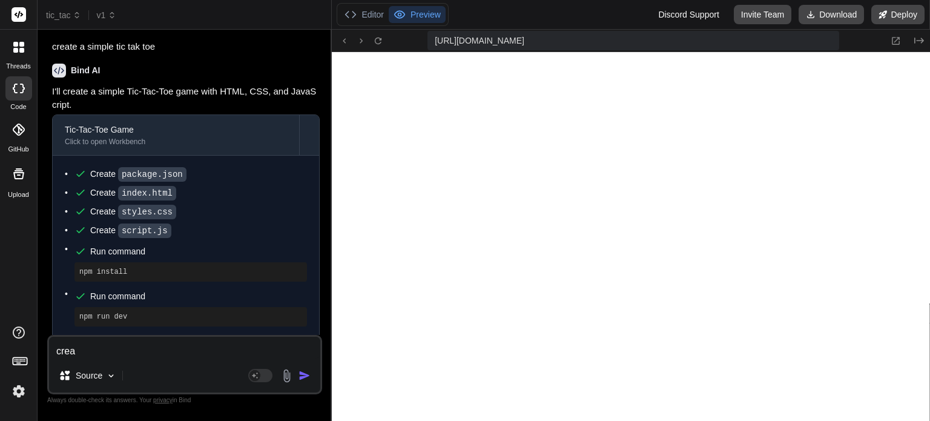
click at [15, 42] on icon at bounding box center [15, 44] width 5 height 5
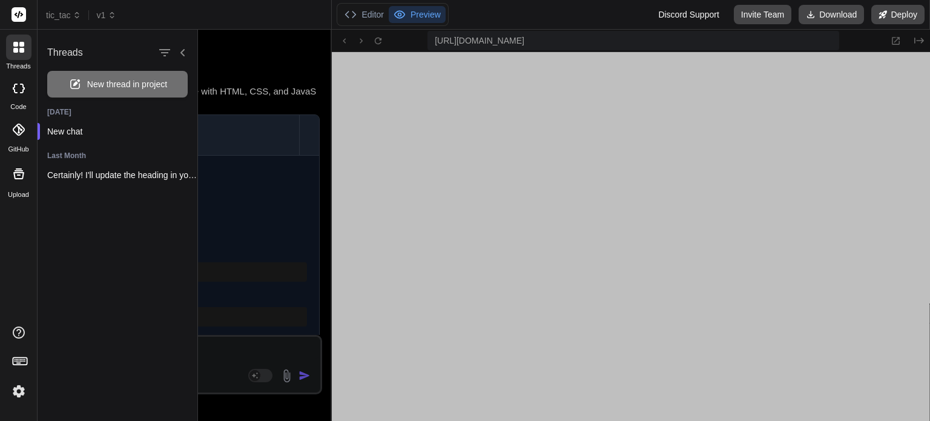
click at [153, 80] on span "New thread in project" at bounding box center [127, 84] width 80 height 12
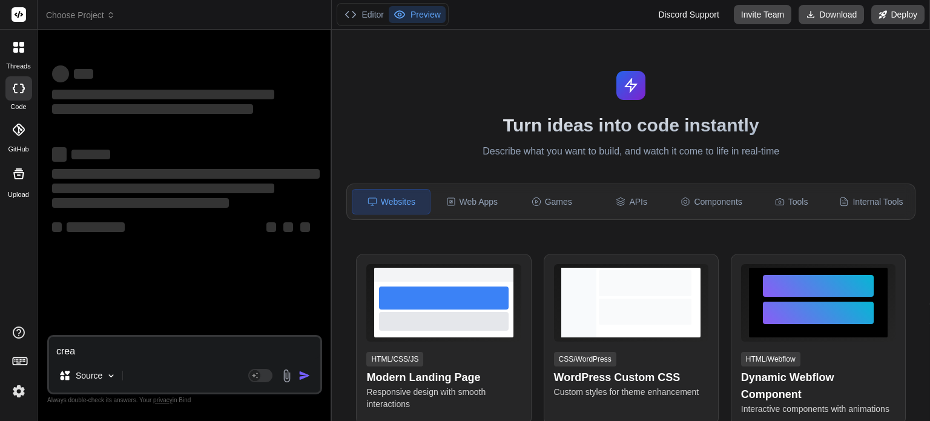
scroll to position [569, 0]
type textarea "x"
click at [123, 346] on textarea "crea" at bounding box center [184, 348] width 271 height 22
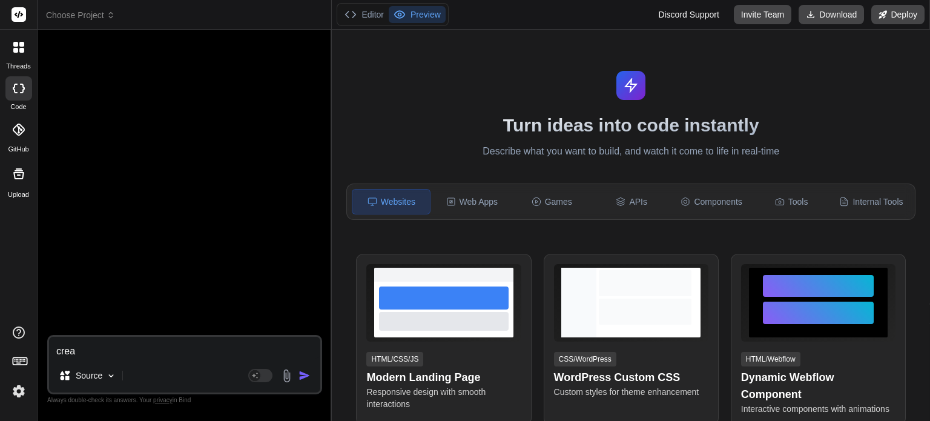
type textarea "creat"
type textarea "x"
type textarea "create"
type textarea "x"
type textarea "create"
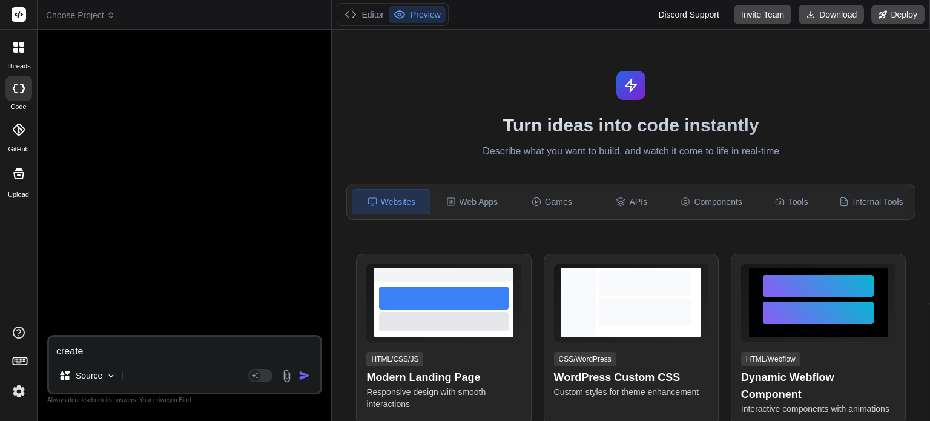
type textarea "x"
type textarea "create a"
type textarea "x"
type textarea "create a"
type textarea "x"
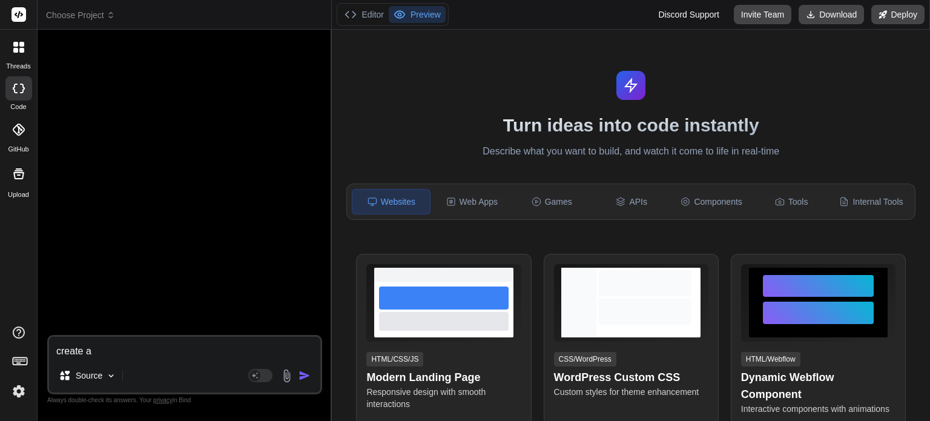
type textarea "create a s"
type textarea "x"
type textarea "create a si"
type textarea "x"
type textarea "create a sim"
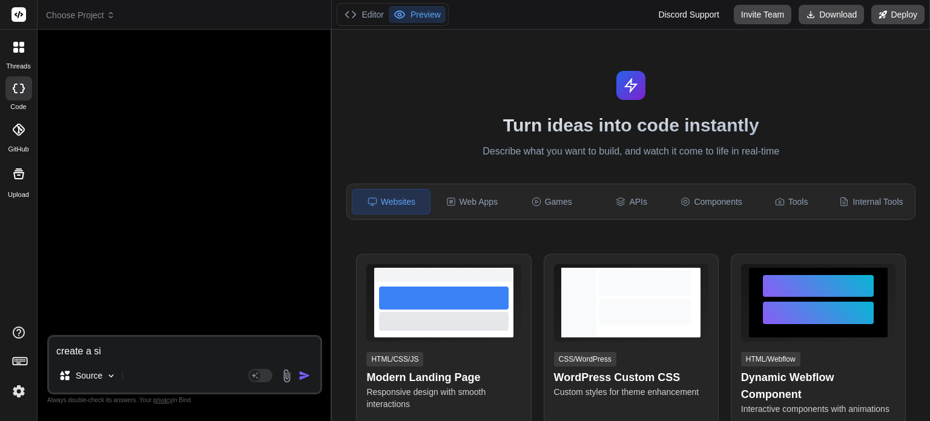
type textarea "x"
type textarea "create a simp"
type textarea "x"
type textarea "create a simpl"
type textarea "x"
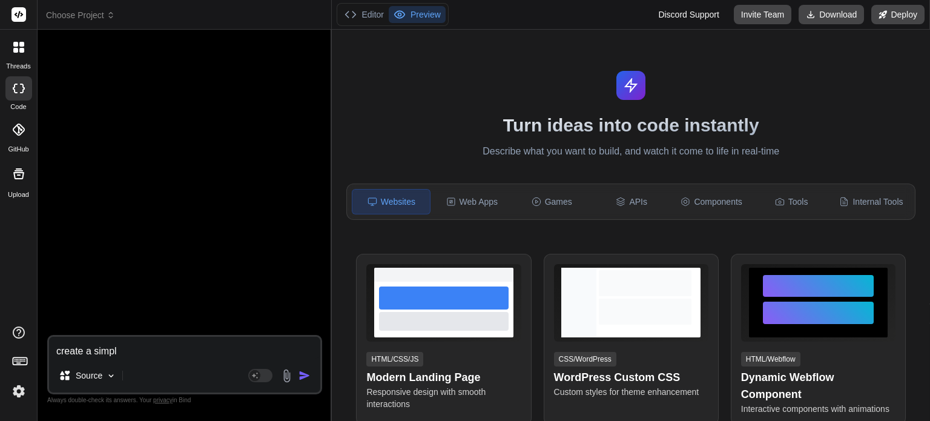
type textarea "create a simple"
type textarea "x"
type textarea "create a simple"
type textarea "x"
type textarea "create a simple h"
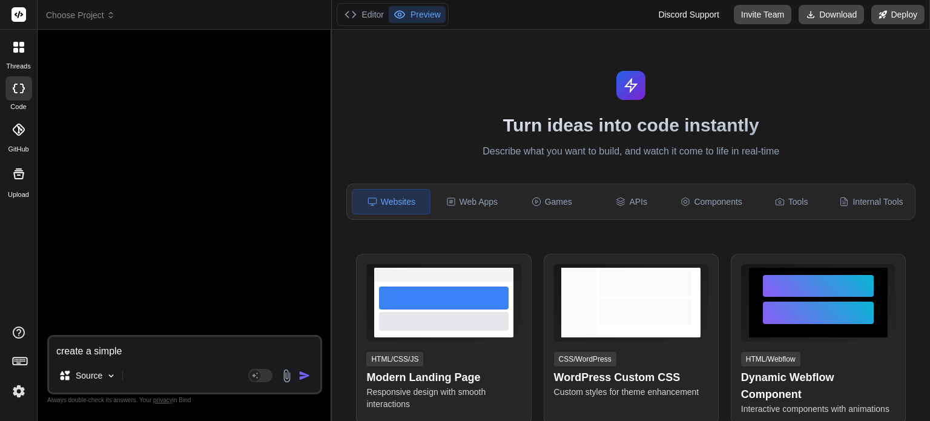
type textarea "x"
type textarea "create a simple ht"
type textarea "x"
type textarea "create a simple htm"
type textarea "x"
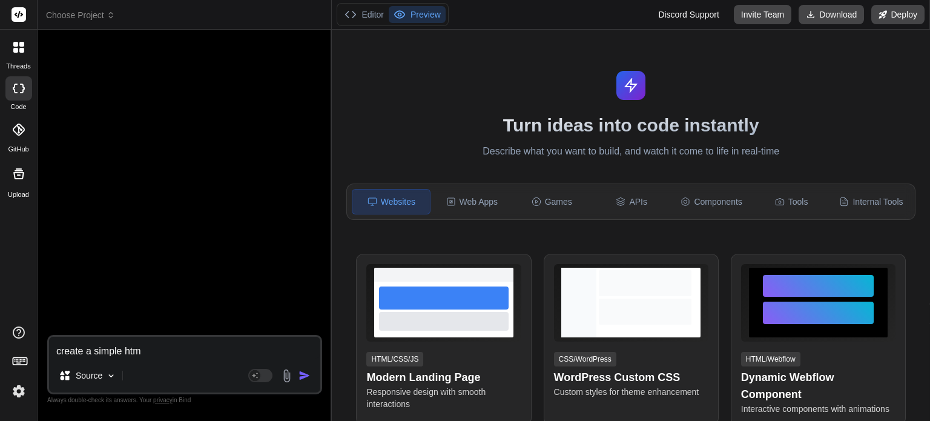
type textarea "create a simple html"
type textarea "x"
type textarea "create a simple html"
type textarea "x"
type textarea "create a simple html f"
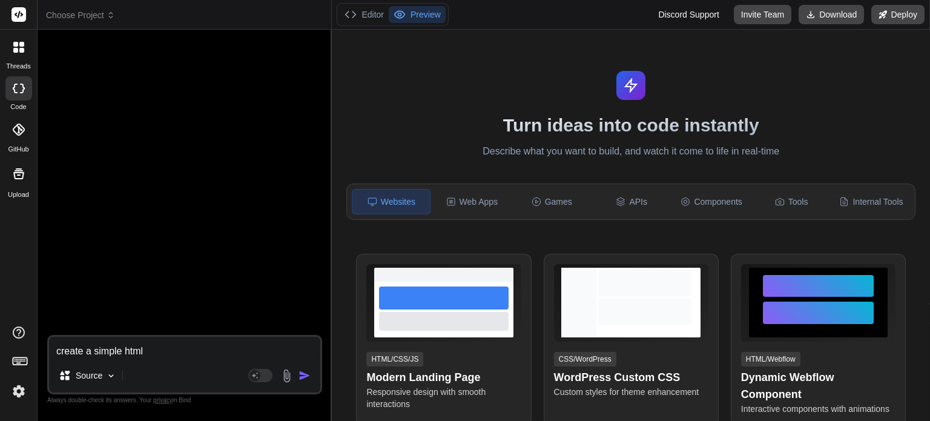
type textarea "x"
type textarea "create a simple html fi"
type textarea "x"
type textarea "create a simple html fil"
type textarea "x"
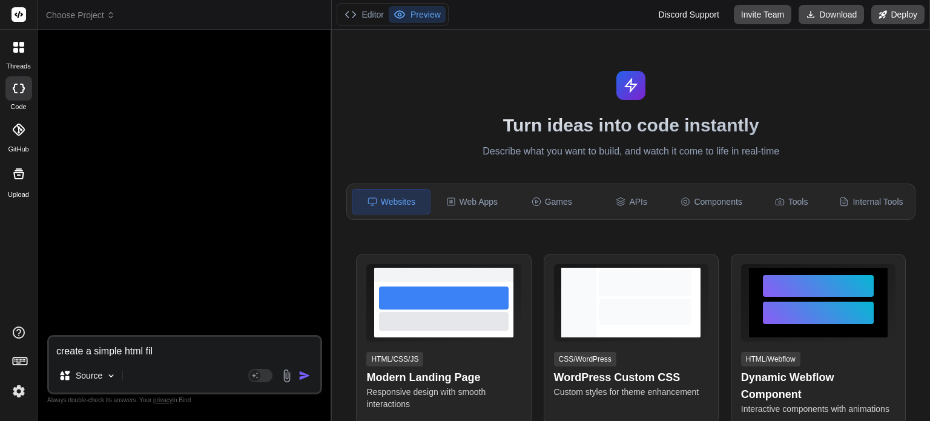
type textarea "create a simple html file"
type textarea "x"
type textarea "create a simple html file"
type textarea "x"
type textarea "create a simple html file f"
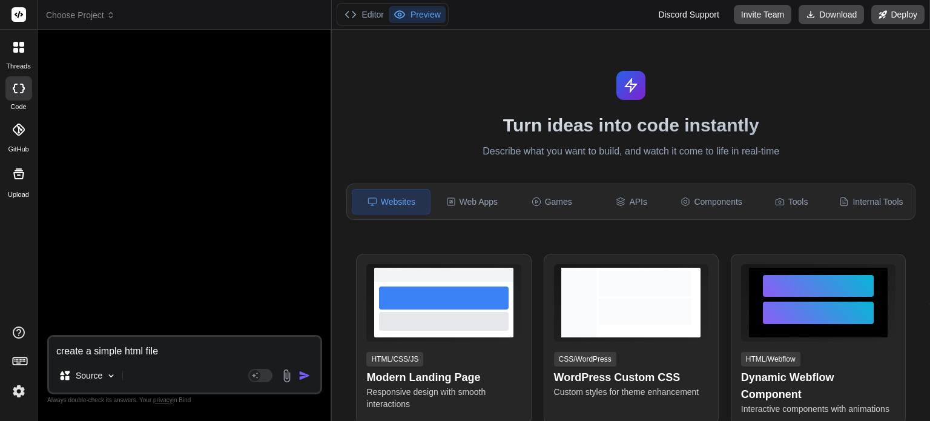
type textarea "x"
type textarea "create a simple html file fo"
type textarea "x"
type textarea "create a simple html file for"
type textarea "x"
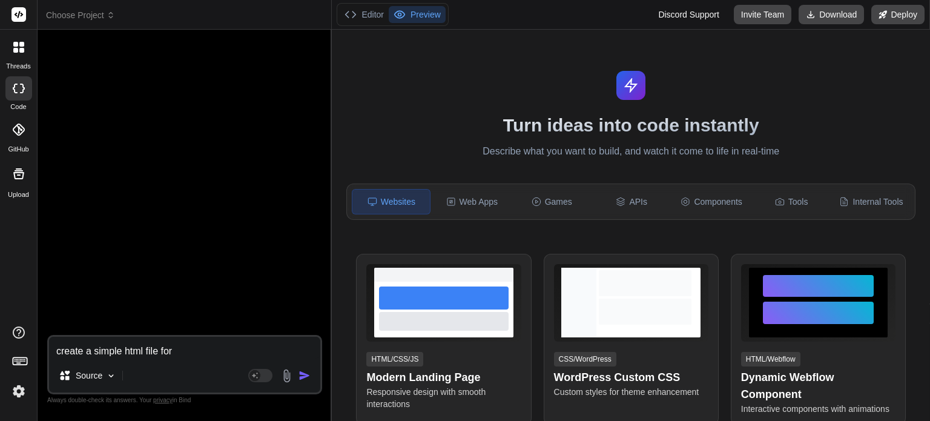
type textarea "create a simple html file for"
type textarea "x"
type textarea "create a simple html file for t"
type textarea "x"
type textarea "create a simple html file for te"
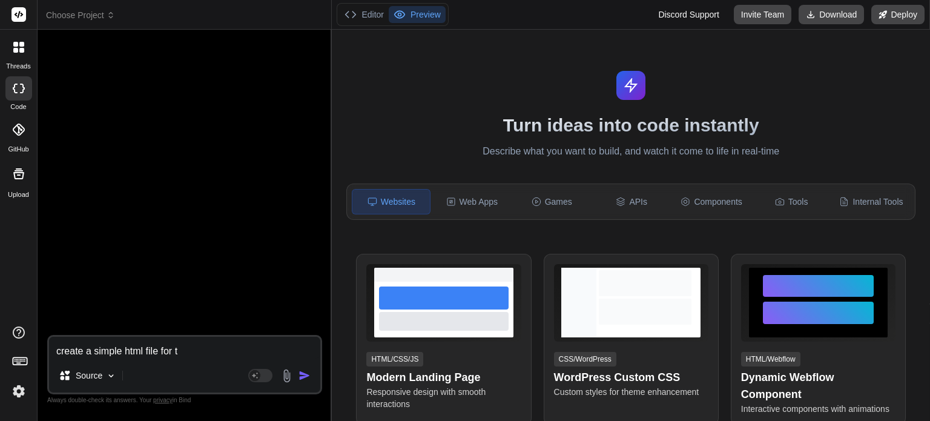
type textarea "x"
type textarea "create a simple html file for tes"
type textarea "x"
type textarea "create a simple html file for test"
type textarea "x"
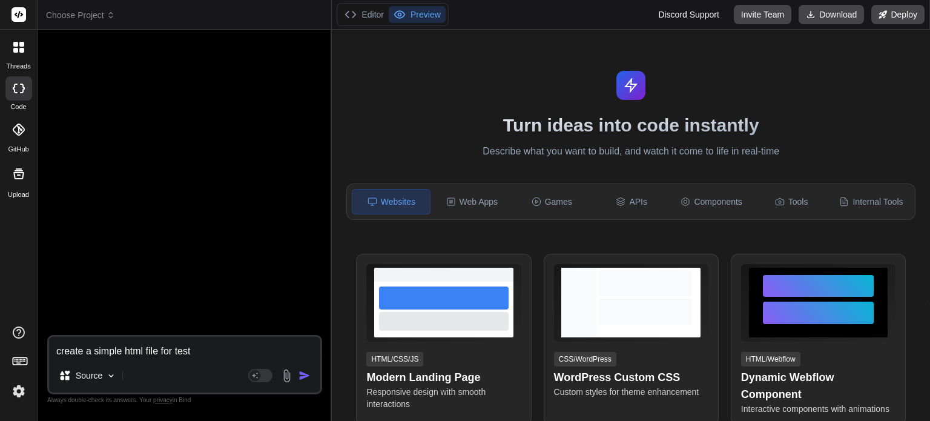
type textarea "create a simple html file for tes"
type textarea "x"
type textarea "create a simple html file for te"
type textarea "x"
type textarea "create a simple html file for t"
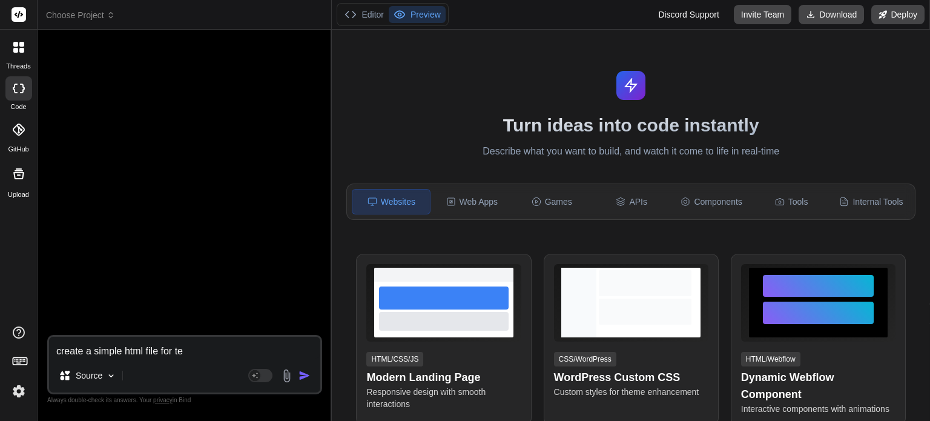
type textarea "x"
type textarea "create a simple html file for"
type textarea "x"
type textarea "create a simple html file for"
type textarea "x"
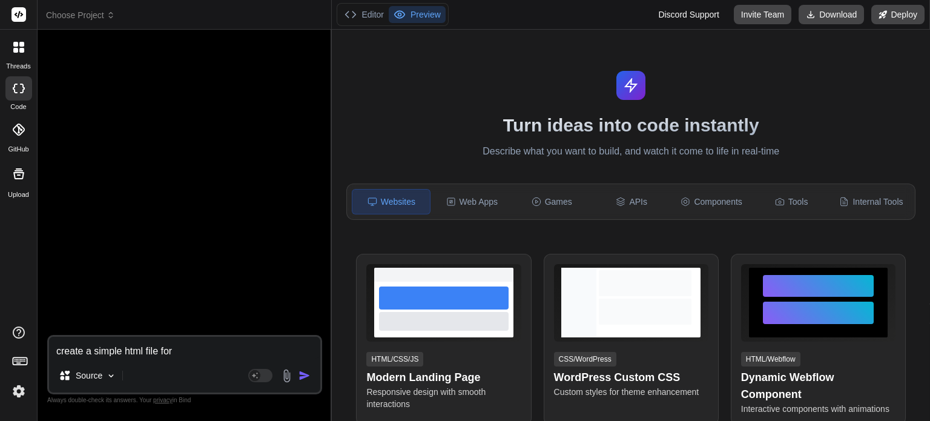
type textarea "create a simple html file fo"
type textarea "x"
type textarea "create a simple html file f"
type textarea "x"
type textarea "create a simple html file"
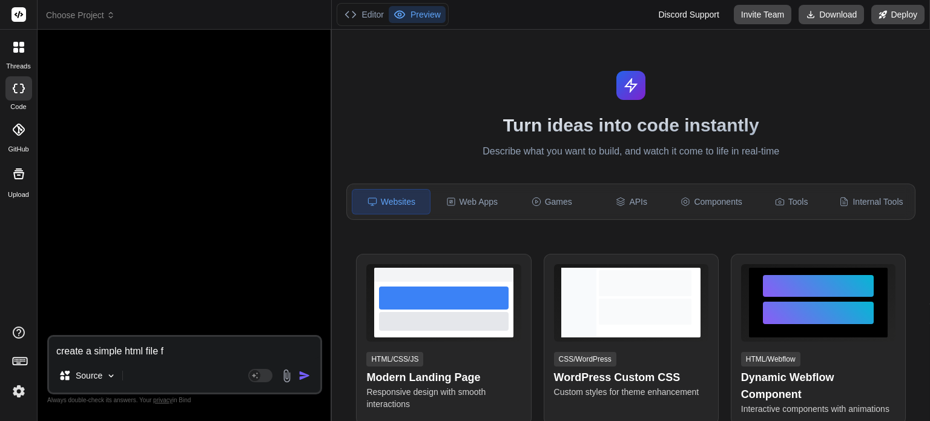
type textarea "x"
type textarea "create a simple html file"
type textarea "x"
type textarea "create a simple html fil"
type textarea "x"
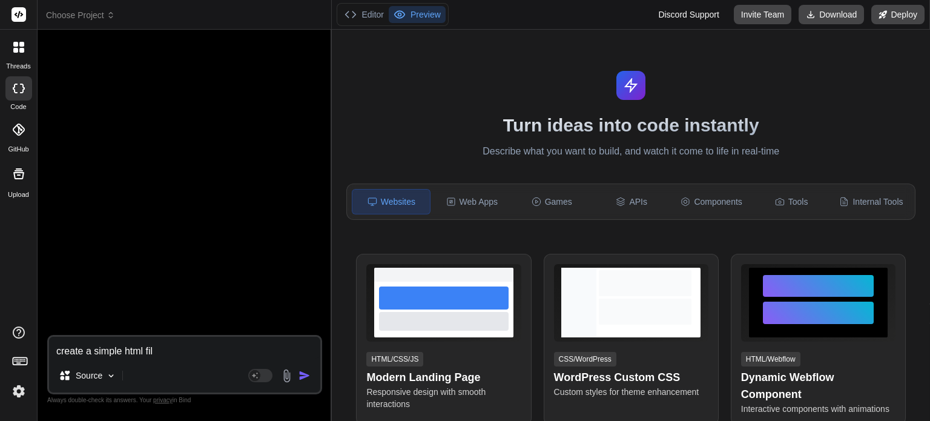
type textarea "create a simple html file"
type textarea "x"
type textarea "create a simple html file"
type textarea "x"
type textarea "create a simple html file v"
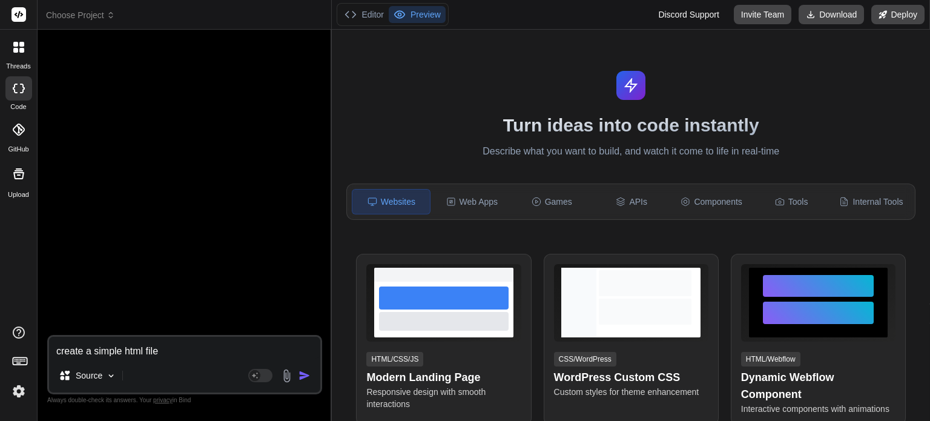
type textarea "x"
type textarea "create a simple html file"
type textarea "x"
type textarea "create a simple html file w"
type textarea "x"
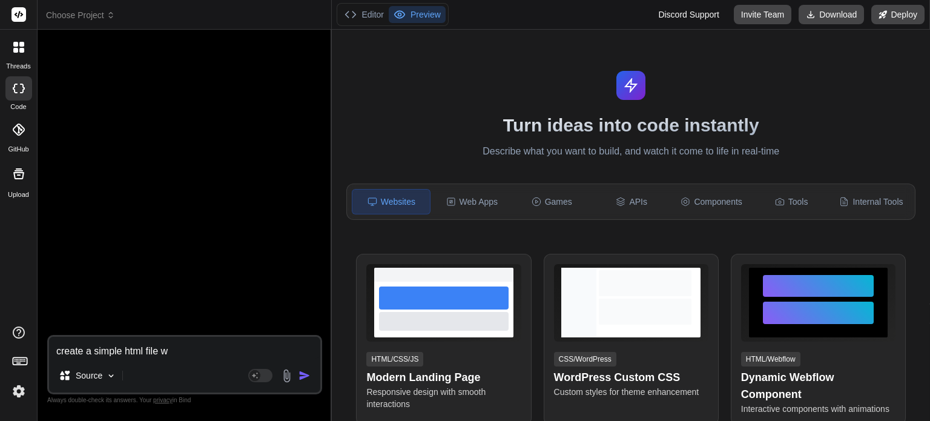
type textarea "create a simple html file wh"
type textarea "x"
type textarea "create a simple html file whi"
type textarea "x"
type textarea "create a simple html file whic"
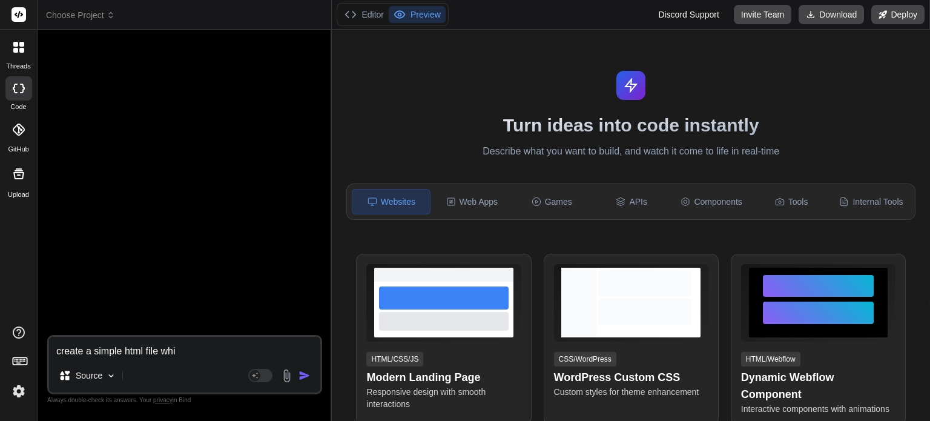
type textarea "x"
type textarea "create a simple html file which"
type textarea "x"
type textarea "create a simple html file which"
type textarea "x"
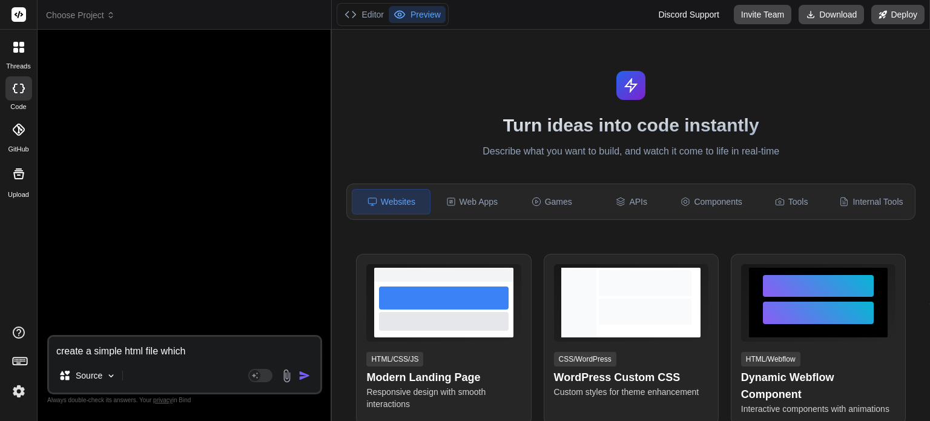
type textarea "create a simple html file which s"
type textarea "x"
type textarea "create a simple html file which sa"
type textarea "x"
type textarea "create a simple html file which say"
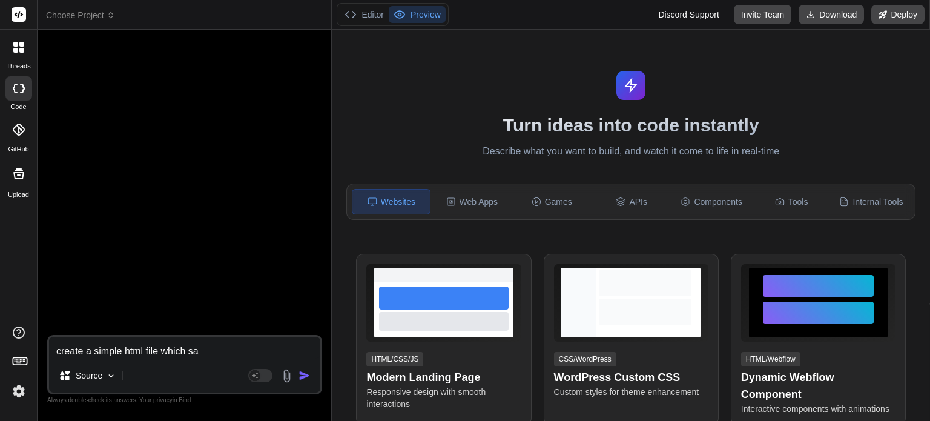
type textarea "x"
type textarea "create a simple html file which say"
type textarea "x"
type textarea "create a simple html file which say v"
type textarea "x"
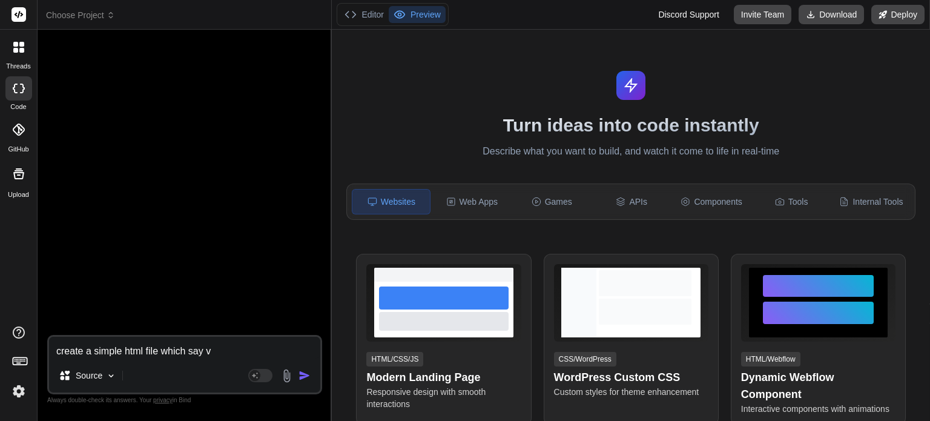
type textarea "create a simple html file which say ve"
type textarea "x"
type textarea "create a simple html file which say ver"
type textarea "x"
type textarea "create a simple html file which say vers"
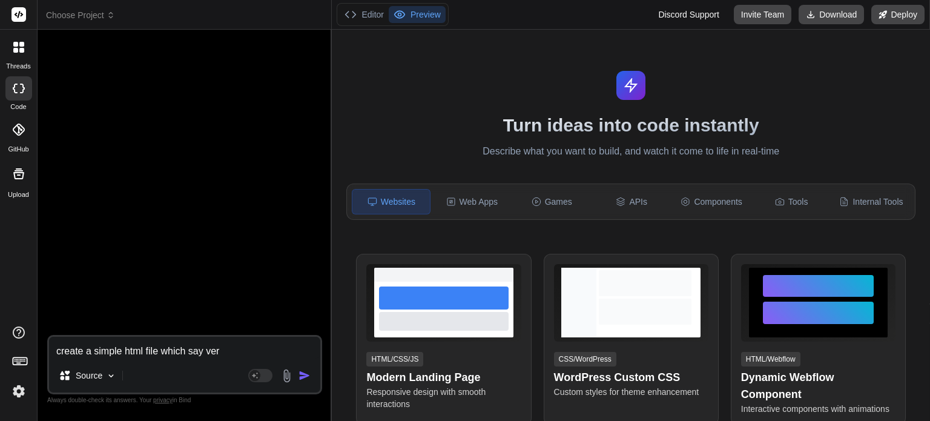
type textarea "x"
type textarea "create a simple html file which say versi"
type textarea "x"
type textarea "create a simple html file which say versio"
type textarea "x"
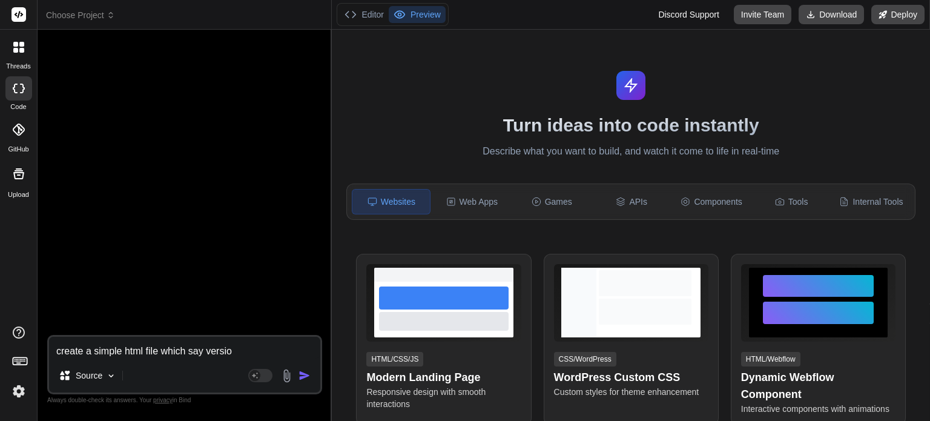
type textarea "create a simple html file which say version"
type textarea "x"
type textarea "create a simple html file which say version"
type textarea "x"
type textarea "create a simple html file which say version o"
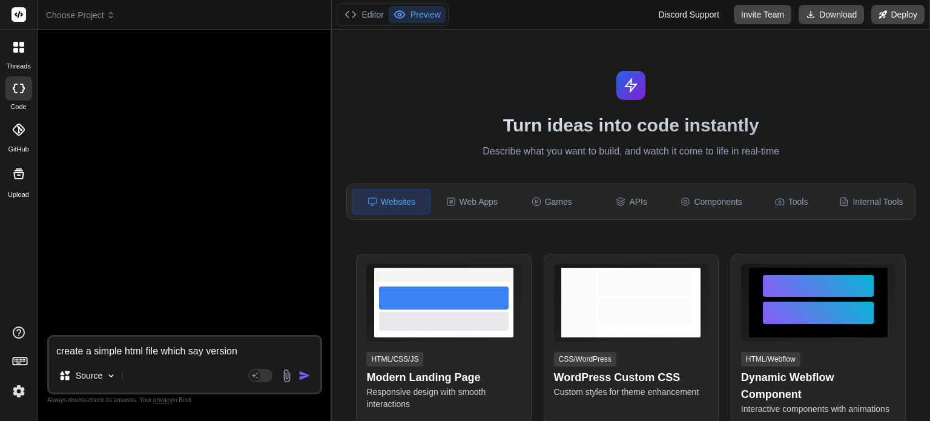
type textarea "x"
type textarea "create a simple html file which say version on"
type textarea "x"
type textarea "create a simple html file which say version one"
type textarea "x"
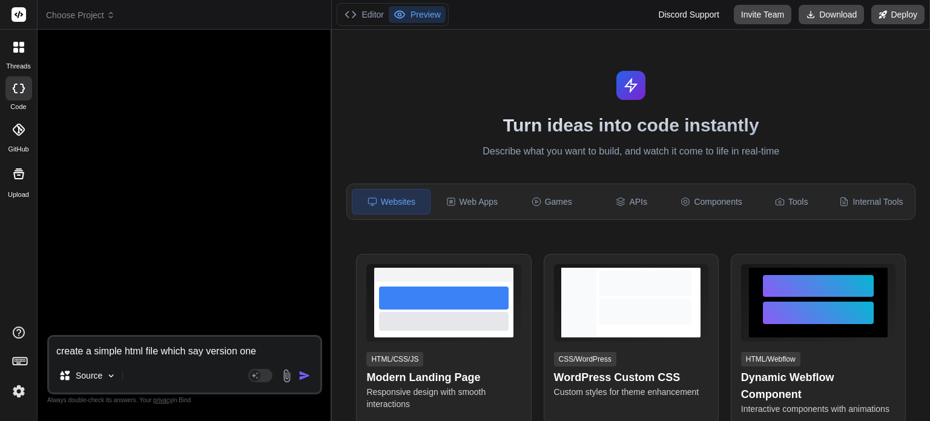
type textarea "create a simple html file which say version one"
type textarea "x"
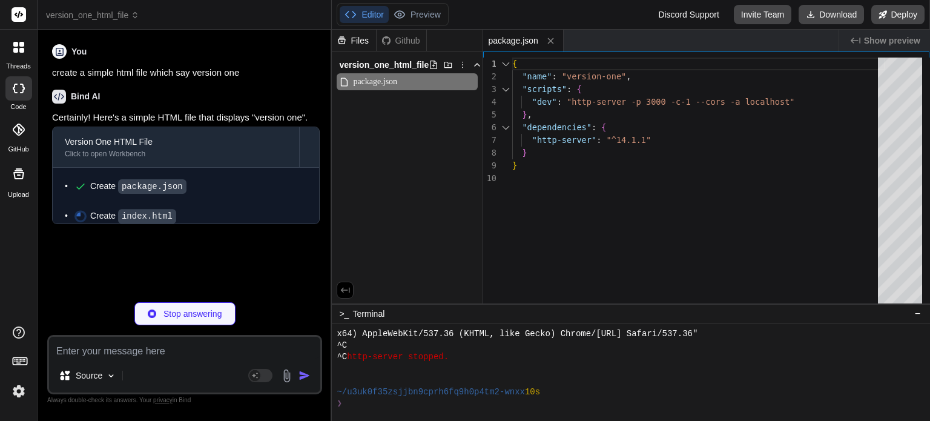
type textarea "x"
type textarea "</html>"
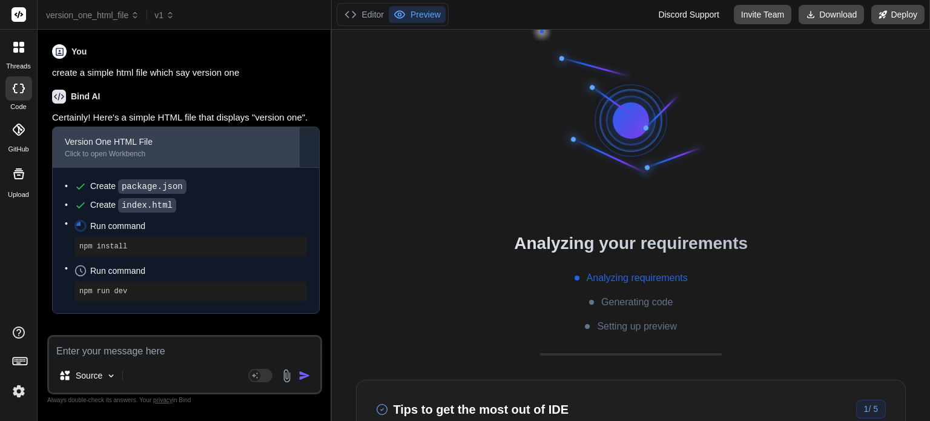
scroll to position [709, 0]
type textarea "x"
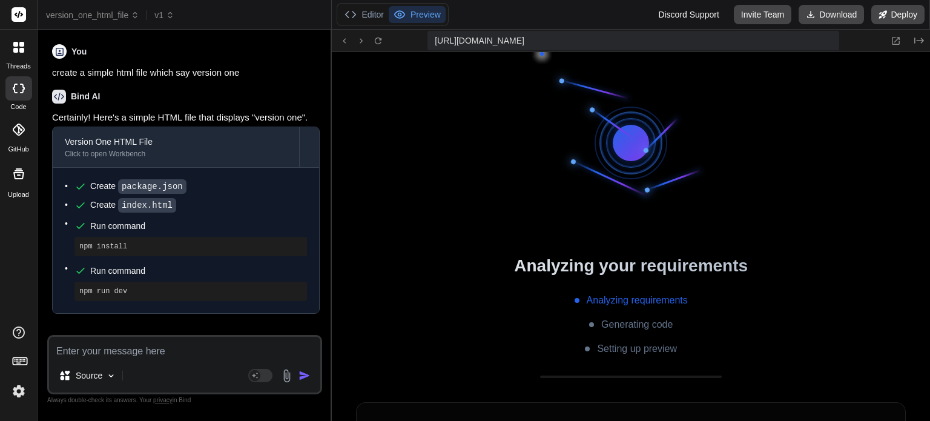
scroll to position [1138, 0]
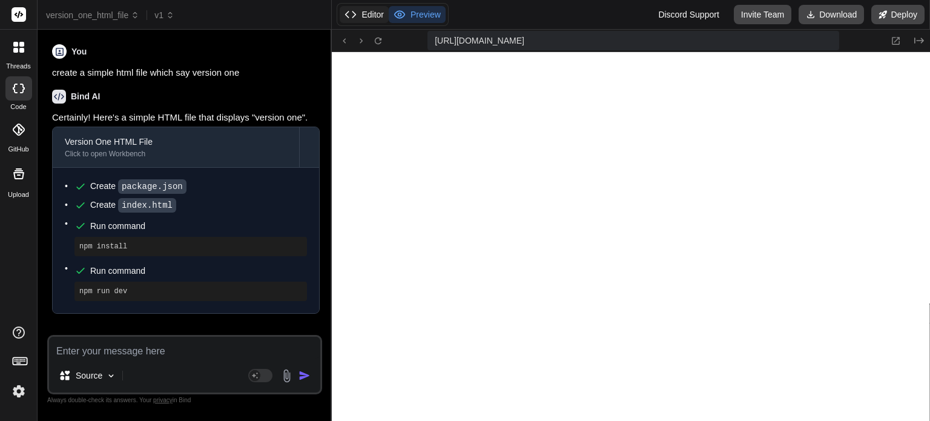
click at [363, 11] on button "Editor" at bounding box center [364, 14] width 49 height 17
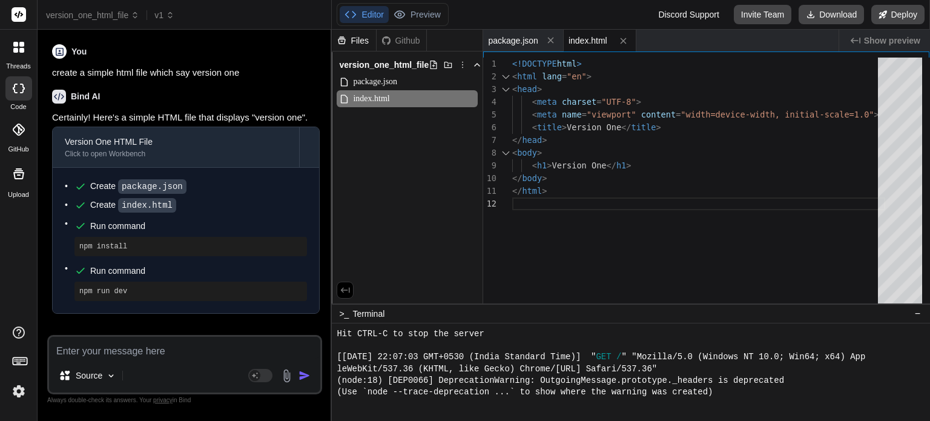
scroll to position [0, 0]
click at [599, 164] on div "<!DOCTYPE html > < html lang = "en" > < head > < meta charset = "UTF-8" > < met…" at bounding box center [698, 183] width 373 height 252
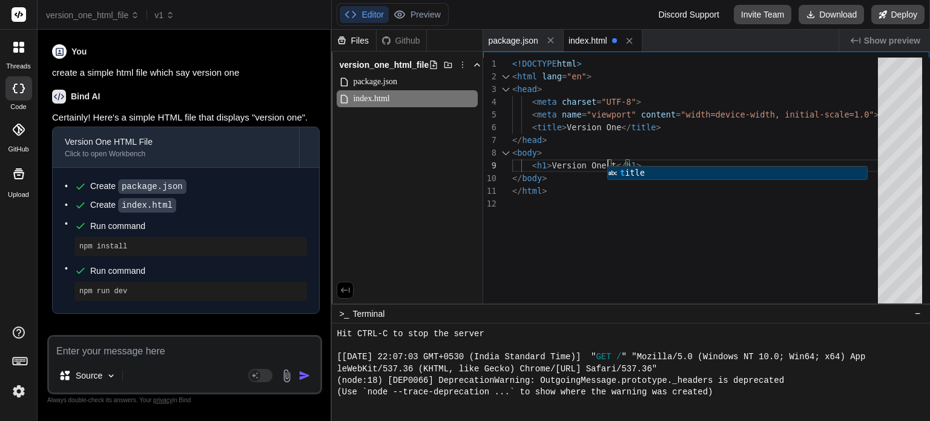
type textarea "<!DOCTYPE html> <html lang="en"> <head> <meta charset="UTF-8"> <meta name="view…"
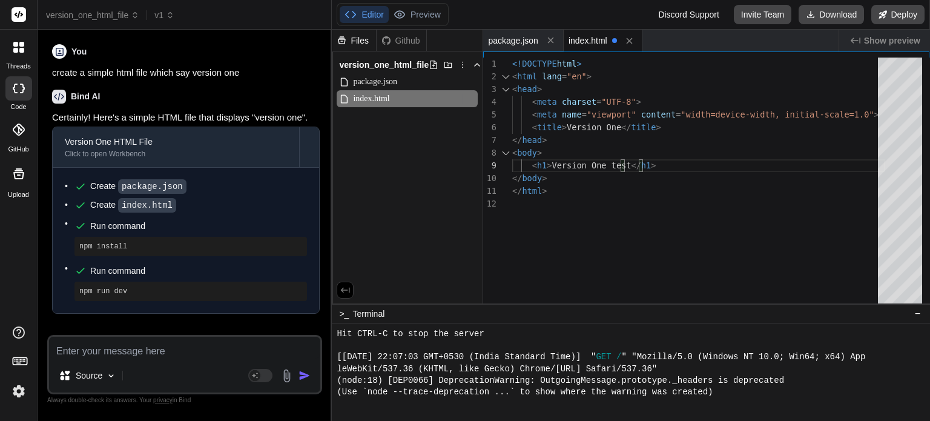
type textarea "x"
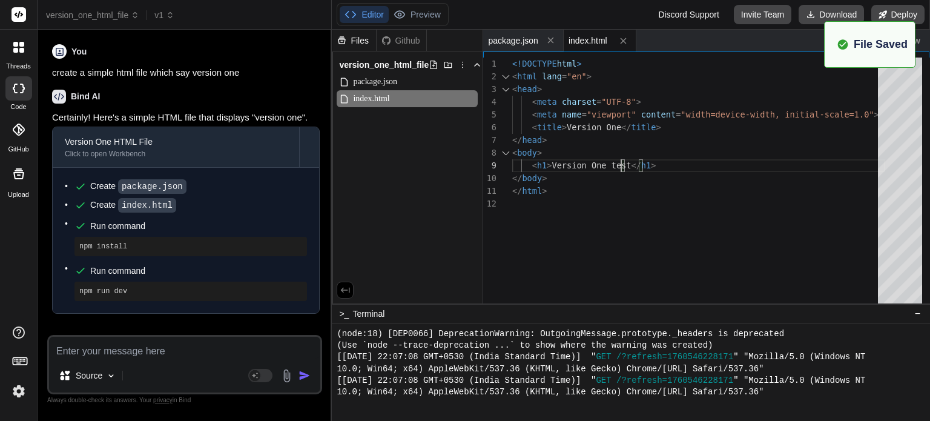
type textarea "<!DOCTYPE html> <html lang="en"> <head> <meta charset="UTF-8"> <meta name="view…"
click at [194, 340] on textarea at bounding box center [184, 348] width 271 height 22
type textarea "n"
type textarea "x"
type textarea "no"
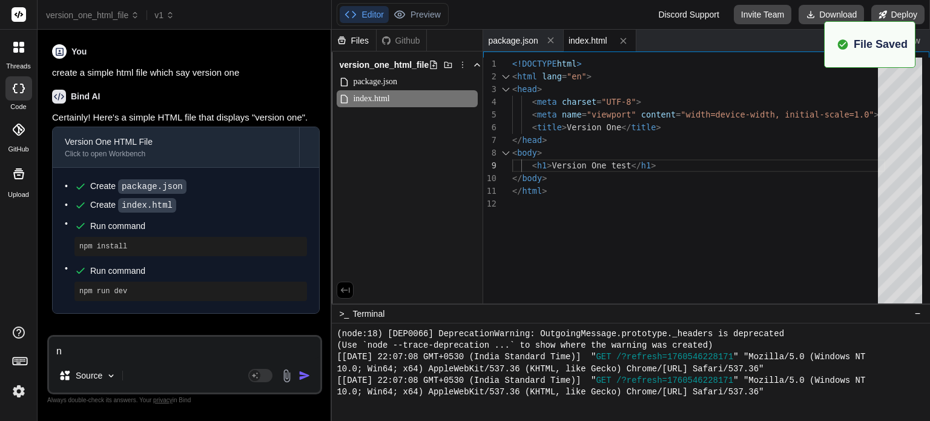
type textarea "x"
type textarea "now"
type textarea "x"
type textarea "now"
type textarea "x"
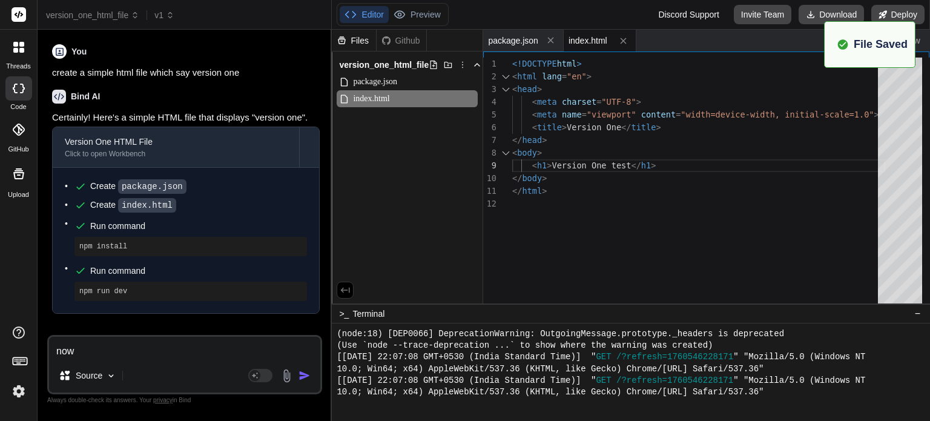
type textarea "now c"
type textarea "x"
type textarea "now ch"
type textarea "x"
type textarea "now cha"
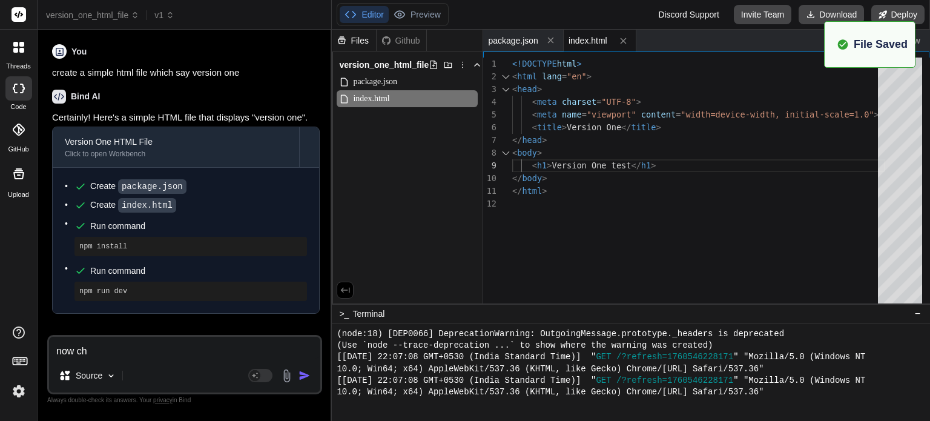
type textarea "x"
type textarea "now chan"
type textarea "x"
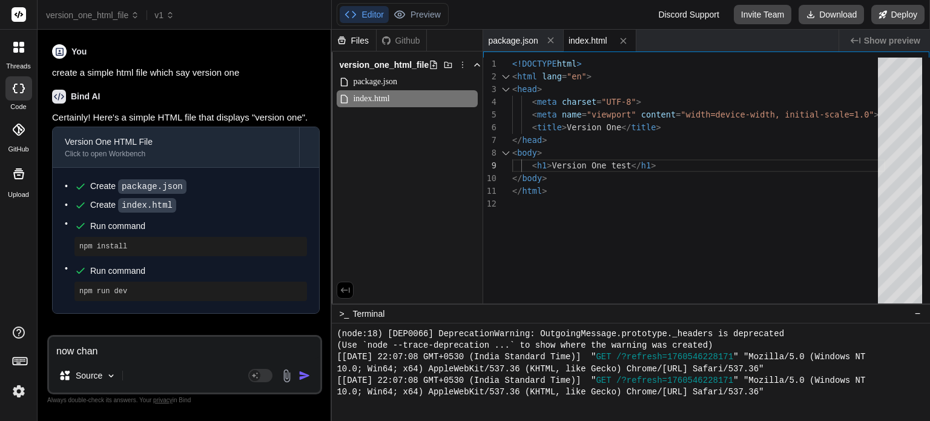
type textarea "now [PERSON_NAME]"
type textarea "x"
type textarea "now change"
type textarea "x"
type textarea "now change"
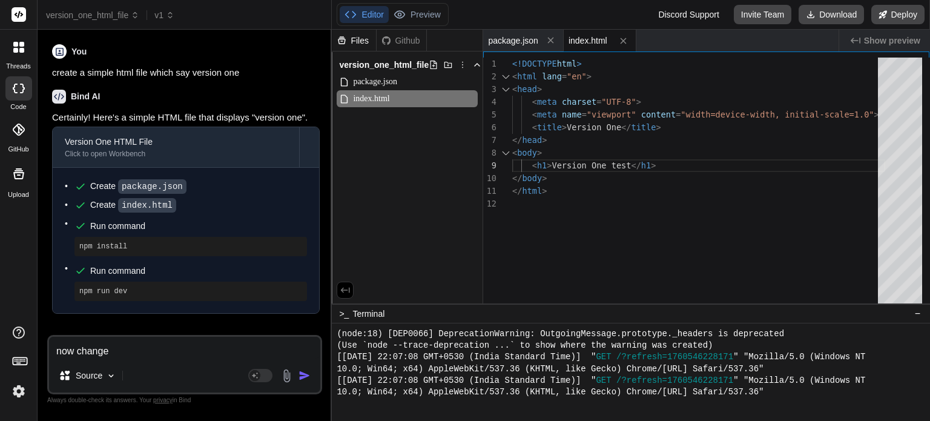
type textarea "x"
type textarea "now change h"
type textarea "x"
type textarea "now change he"
type textarea "x"
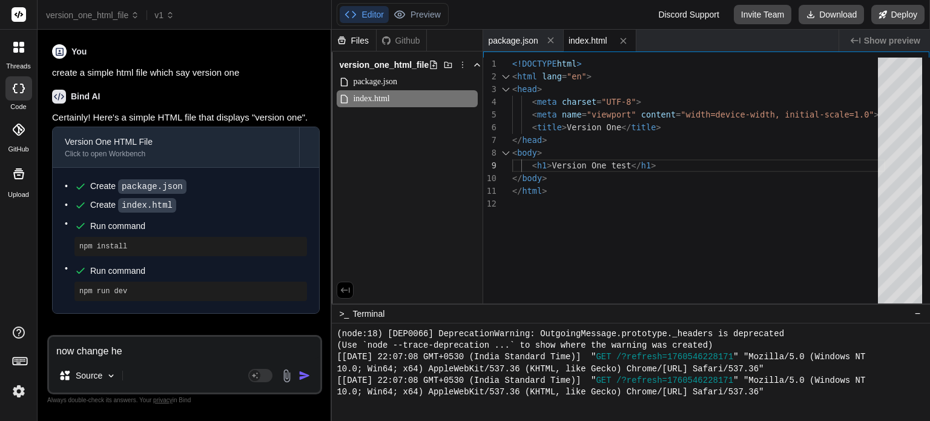
type textarea "now change hea"
type textarea "x"
type textarea "now change head"
click at [898, 7] on button "Deploy" at bounding box center [897, 14] width 53 height 19
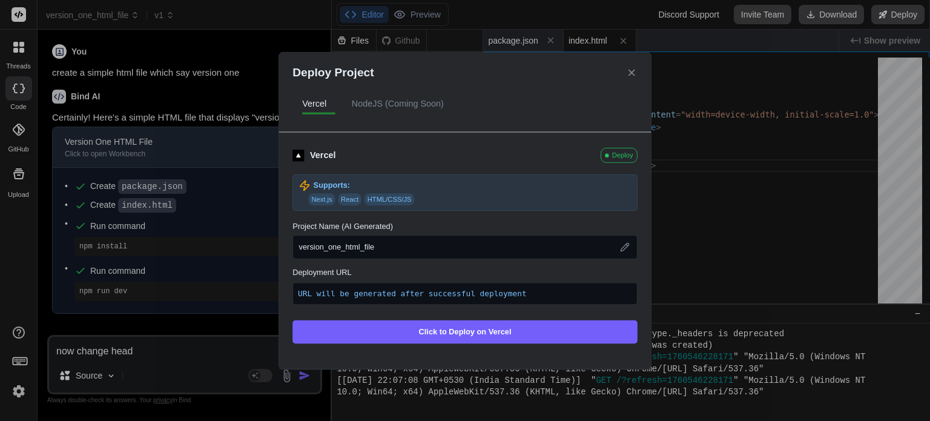
click at [437, 335] on button "Click to Deploy on Vercel" at bounding box center [464, 331] width 345 height 23
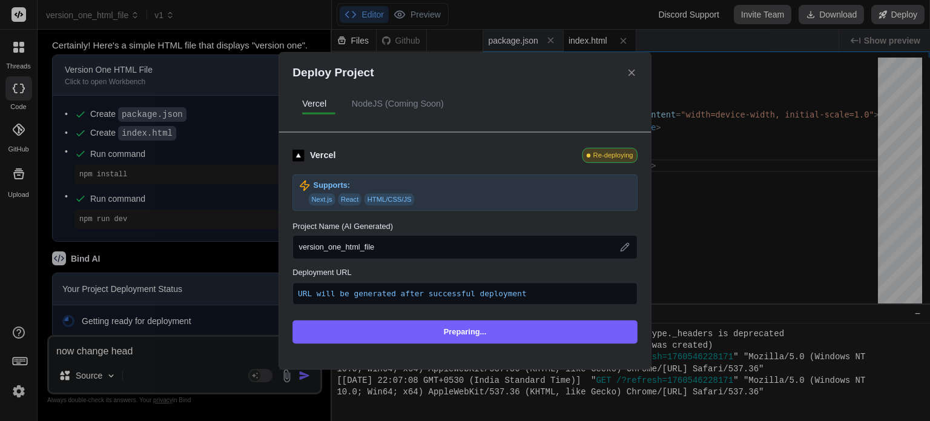
scroll to position [81, 0]
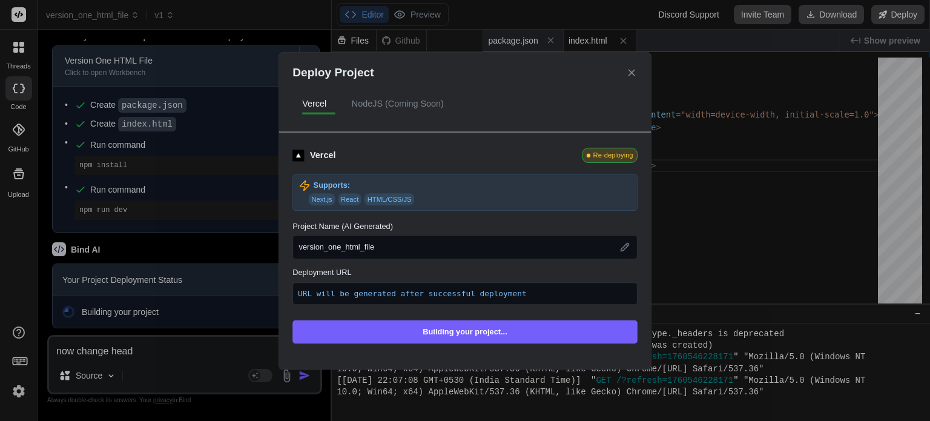
click at [225, 355] on div "Deploy Project Vercel NodeJS (Coming Soon) Vercel Re-deploying Supports: Next.j…" at bounding box center [465, 210] width 930 height 421
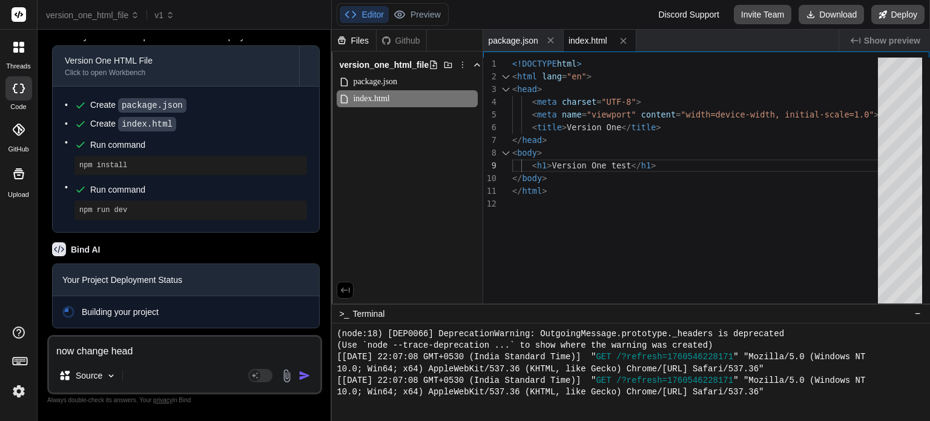
click at [206, 349] on textarea "now change head" at bounding box center [184, 348] width 271 height 22
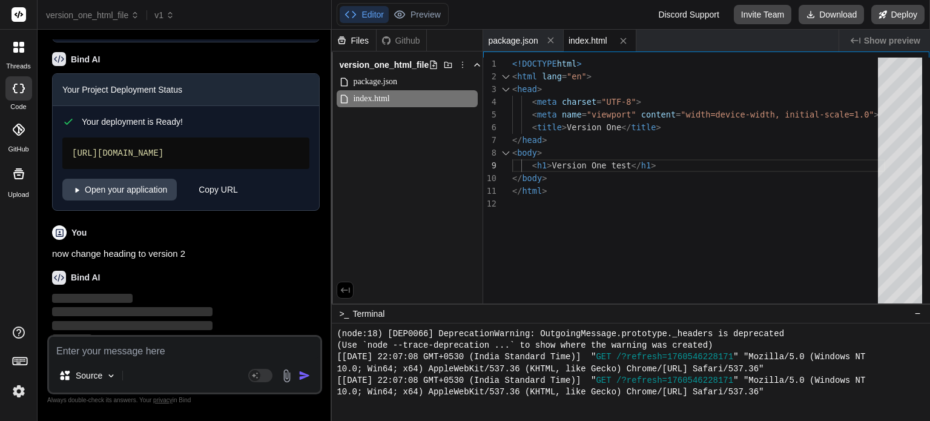
scroll to position [279, 0]
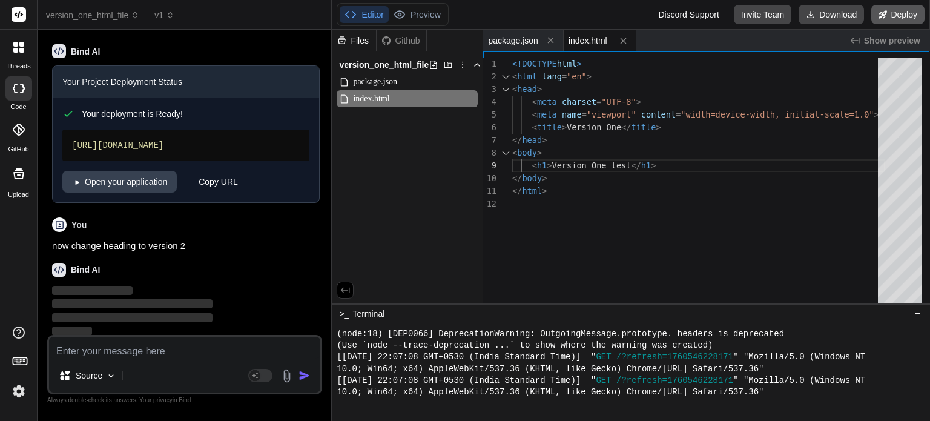
click at [913, 19] on button "Deploy" at bounding box center [897, 14] width 53 height 19
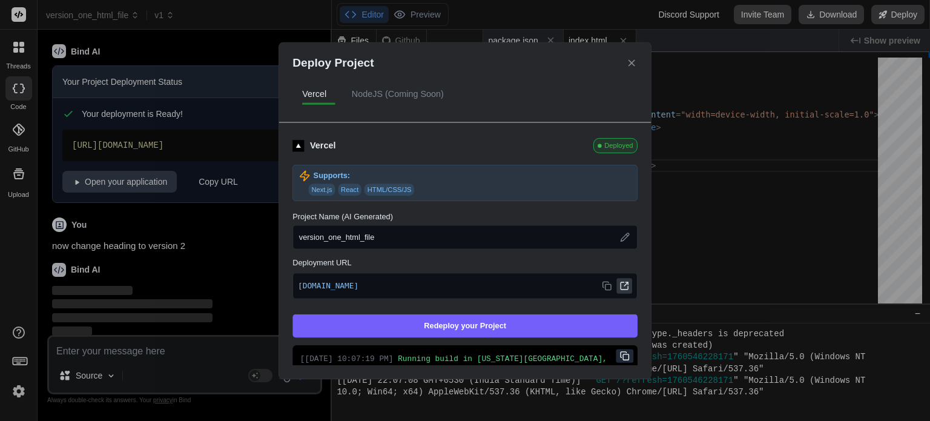
click at [619, 289] on icon at bounding box center [624, 286] width 10 height 10
click at [757, 105] on div "Deploy Project Vercel NodeJS (Coming Soon) Vercel Deployed Supports: Next.js Re…" at bounding box center [465, 210] width 930 height 421
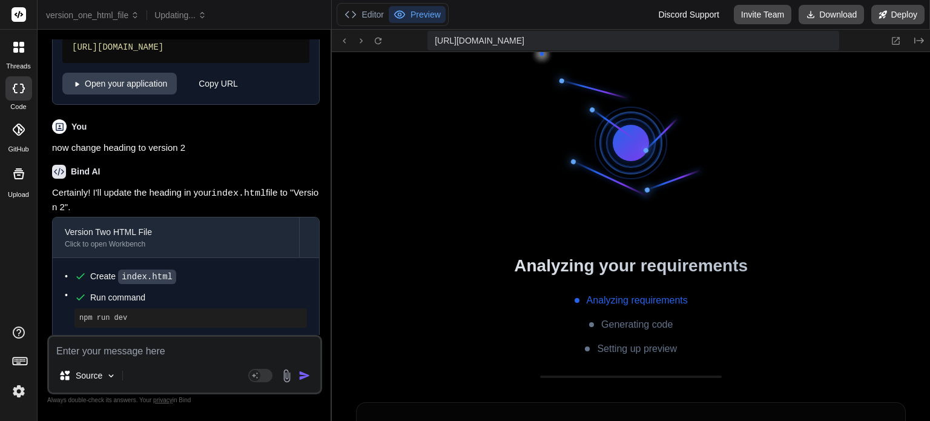
scroll to position [1615, 0]
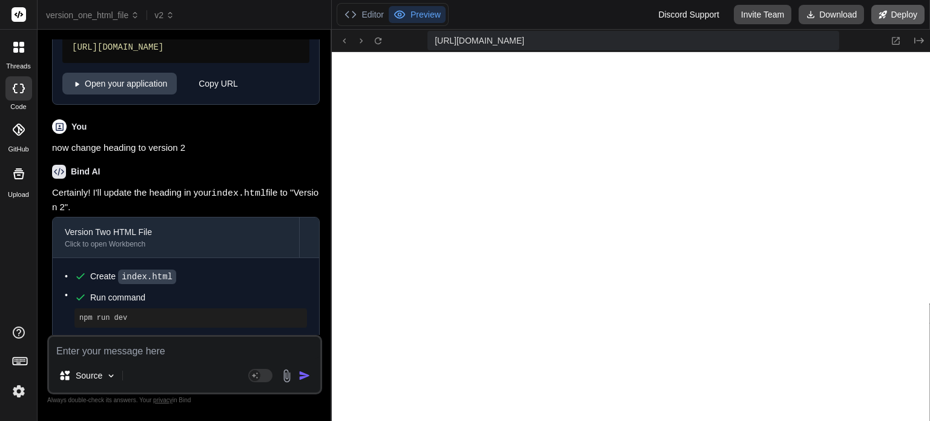
click at [910, 13] on button "Deploy" at bounding box center [897, 14] width 53 height 19
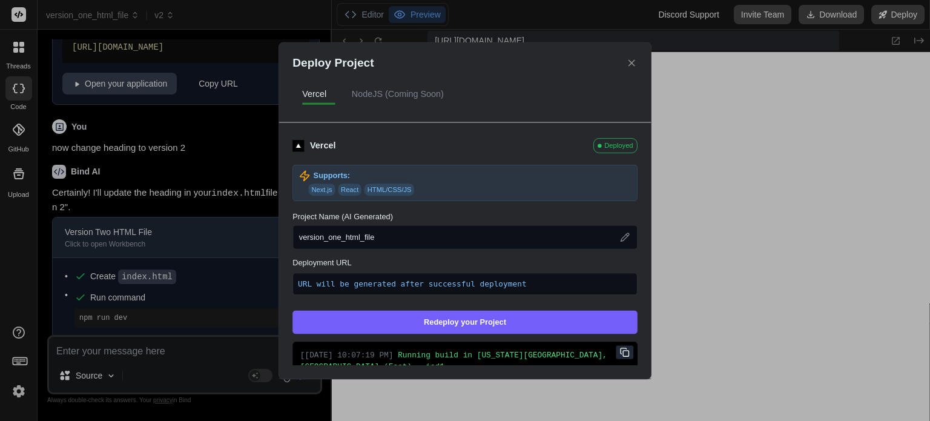
click at [234, 112] on div "Deploy Project Vercel NodeJS (Coming Soon) Vercel Deployed Supports: Next.js Re…" at bounding box center [465, 210] width 930 height 421
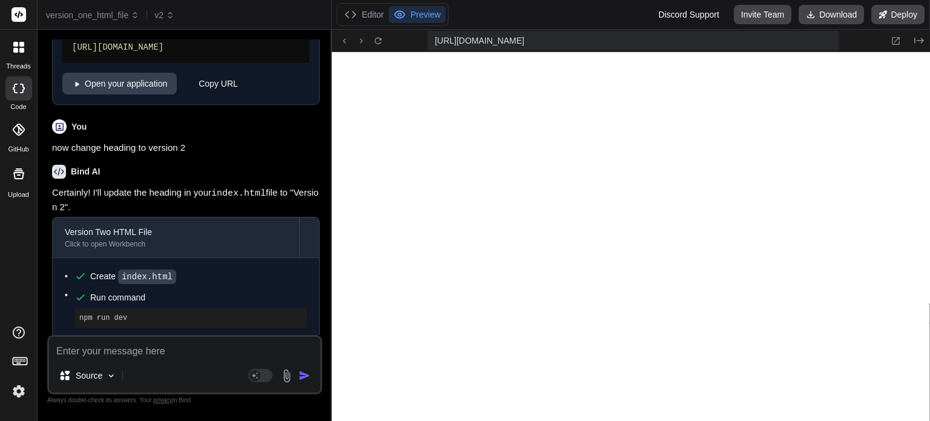
click at [167, 8] on header "version_one_html_file v2 Created with Pixso." at bounding box center [185, 15] width 294 height 30
click at [166, 14] on icon at bounding box center [170, 15] width 8 height 8
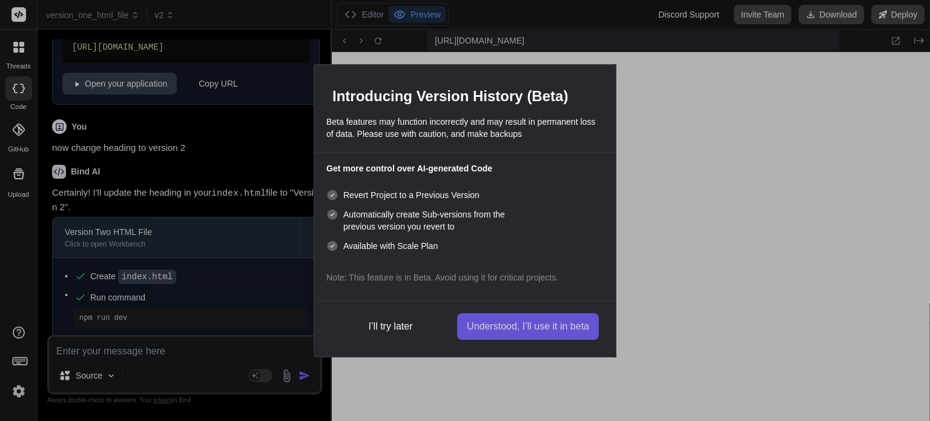
click at [504, 319] on button "Understood, I’ll use it in beta" at bounding box center [528, 326] width 142 height 27
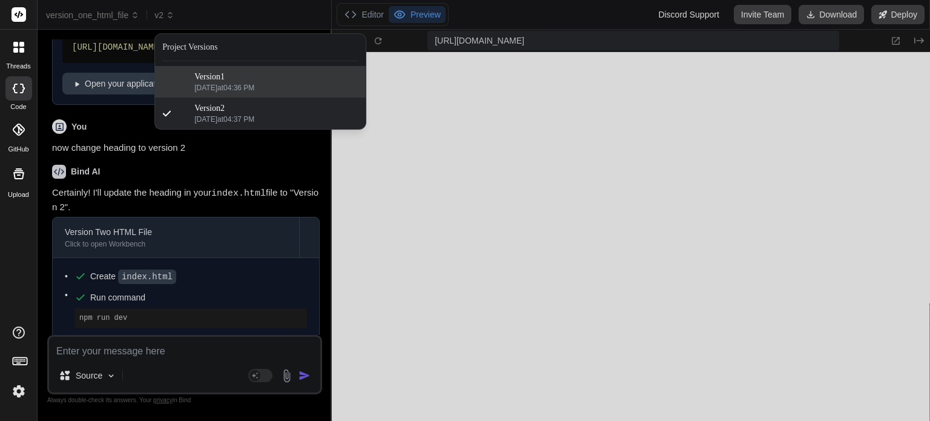
click at [252, 72] on div "Version 1" at bounding box center [276, 77] width 164 height 12
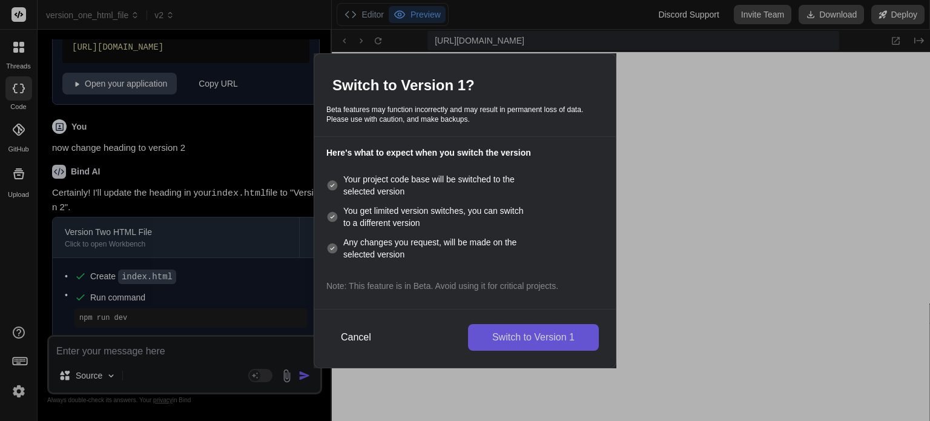
click at [501, 337] on button "Switch to Version 1" at bounding box center [533, 337] width 131 height 27
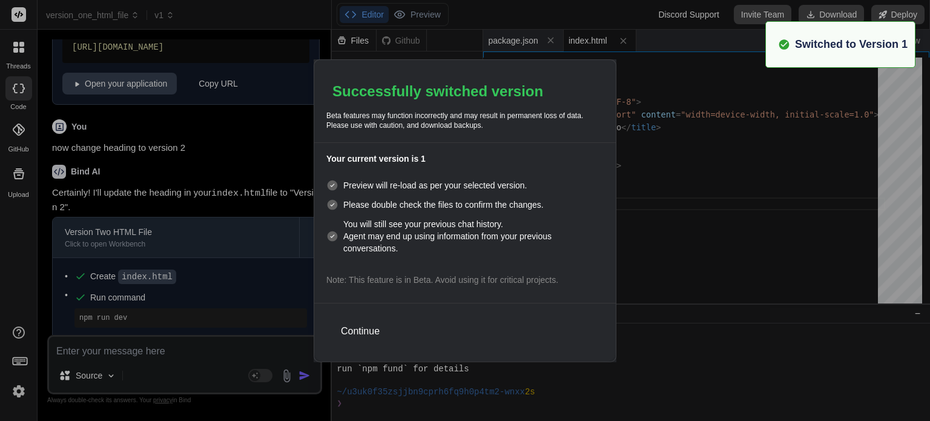
scroll to position [1778, 0]
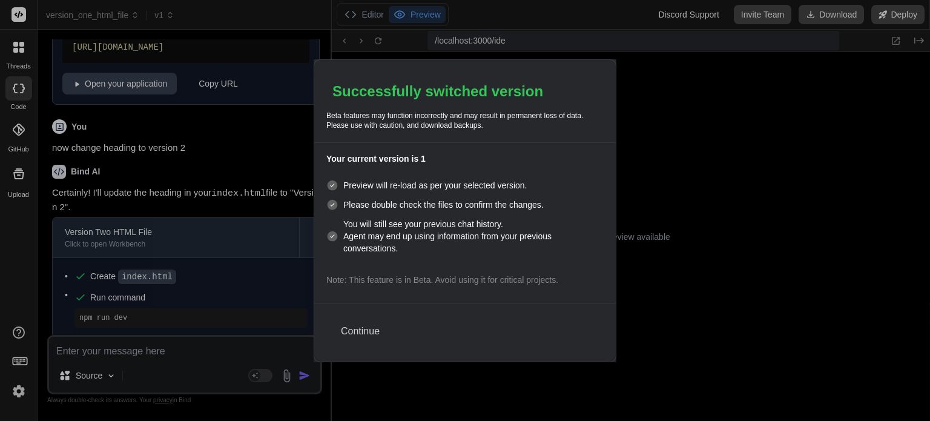
click at [354, 333] on button "Continue" at bounding box center [360, 331] width 58 height 27
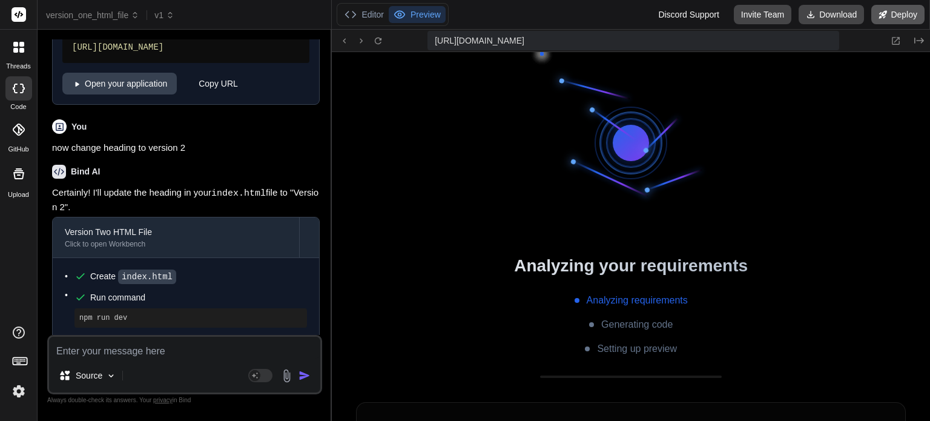
scroll to position [2138, 0]
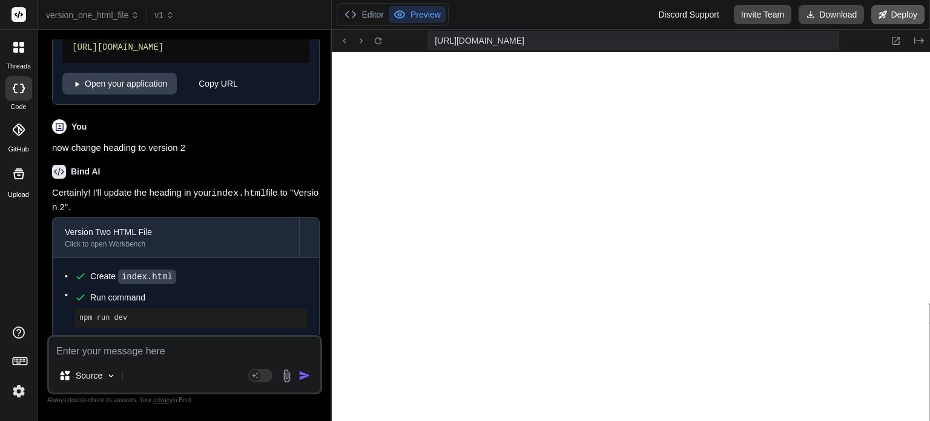
click at [893, 14] on button "Deploy" at bounding box center [897, 14] width 53 height 19
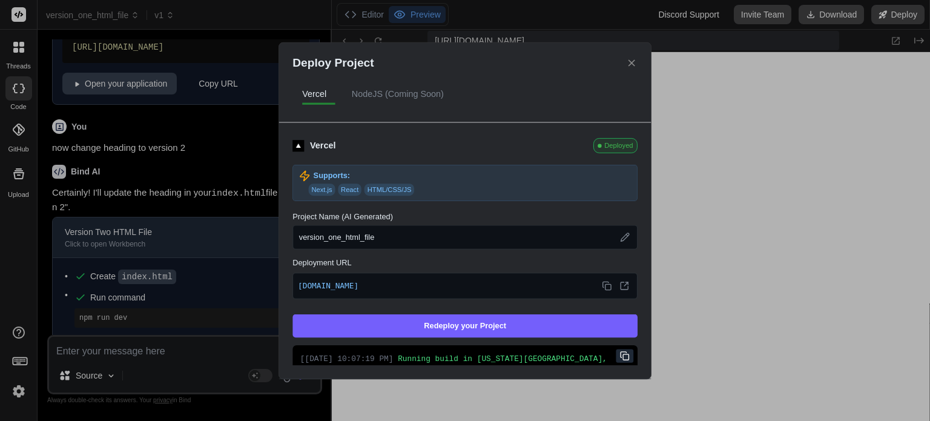
click at [728, 227] on div "Deploy Project Vercel NodeJS (Coming Soon) Vercel Deployed Supports: Next.js Re…" at bounding box center [465, 210] width 930 height 421
